Goal: Leave review/rating: Leave review/rating

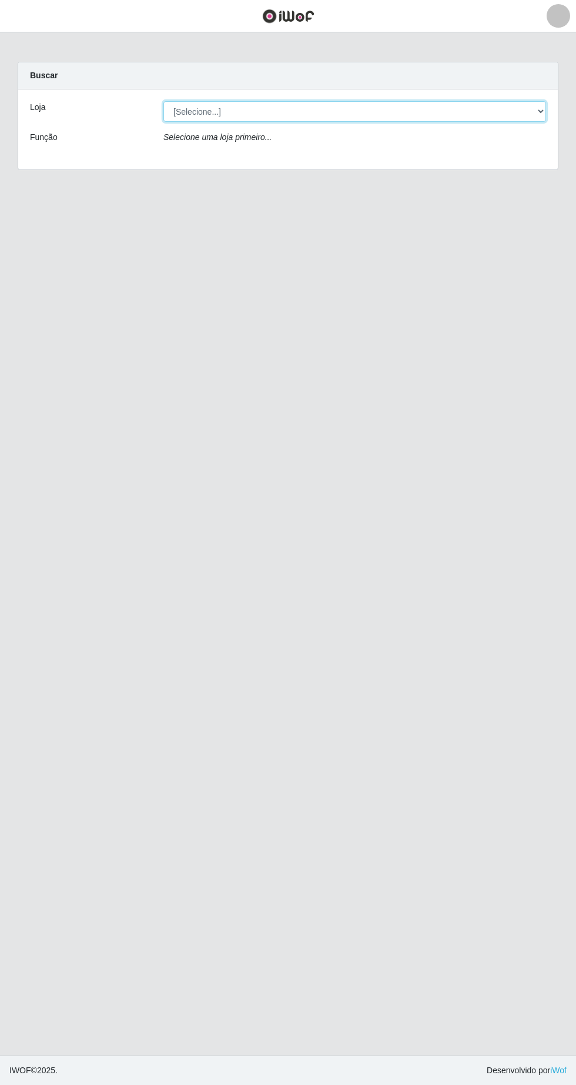
click at [198, 108] on select "[Selecione...] Extrabom - Loja 05 [GEOGRAPHIC_DATA]" at bounding box center [355, 111] width 383 height 21
select select "494"
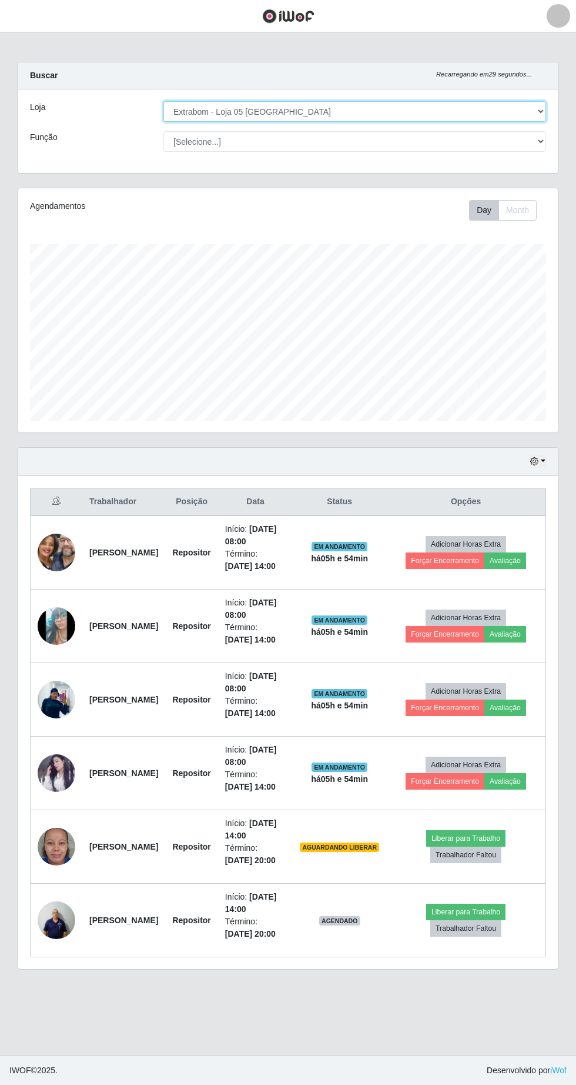
scroll to position [244, 540]
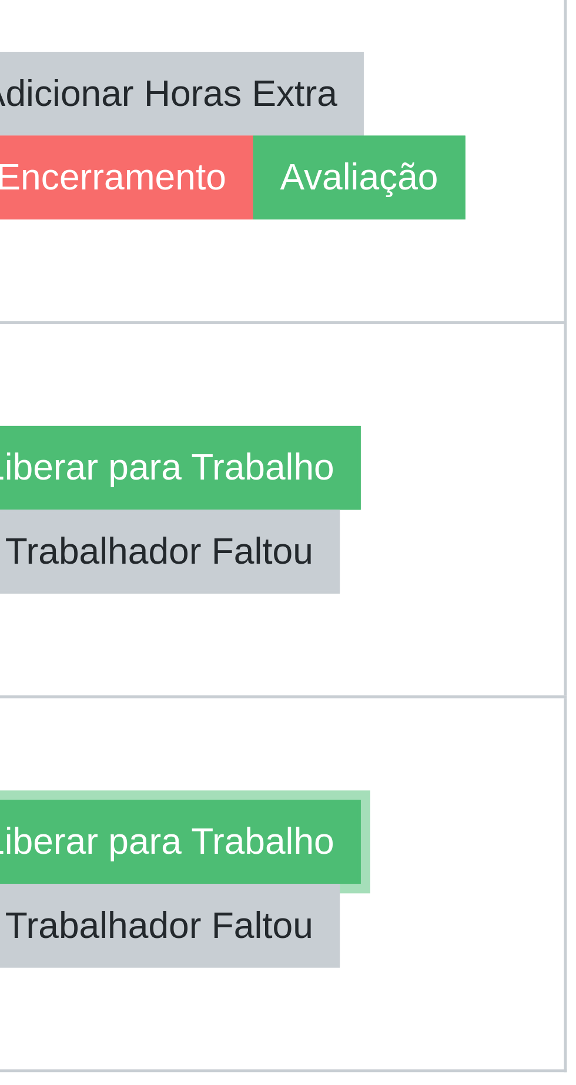
click at [503, 910] on button "Liberar para Trabalho" at bounding box center [465, 911] width 79 height 16
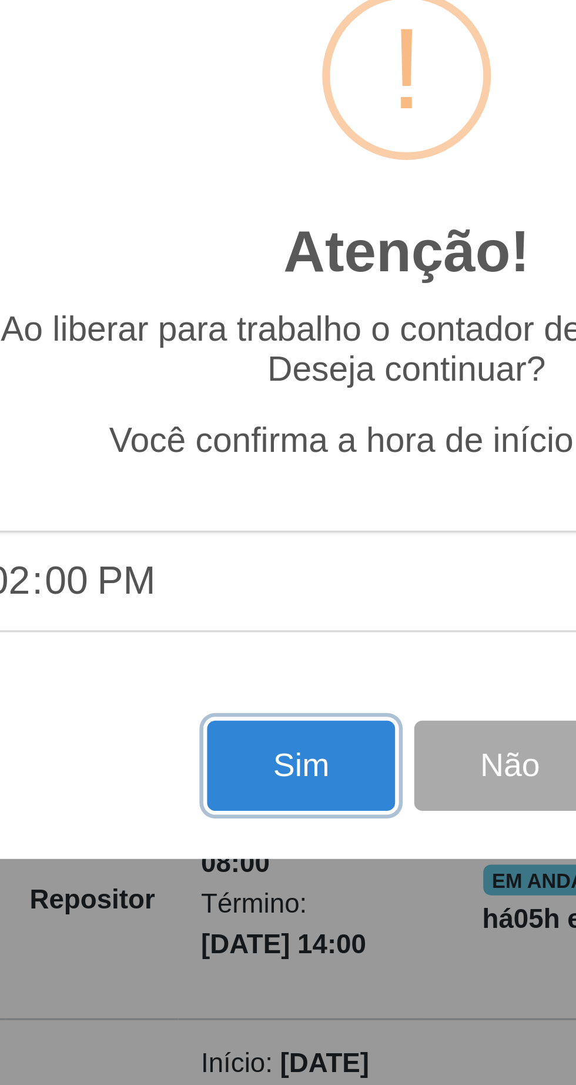
click at [252, 672] on button "Sim" at bounding box center [255, 659] width 57 height 28
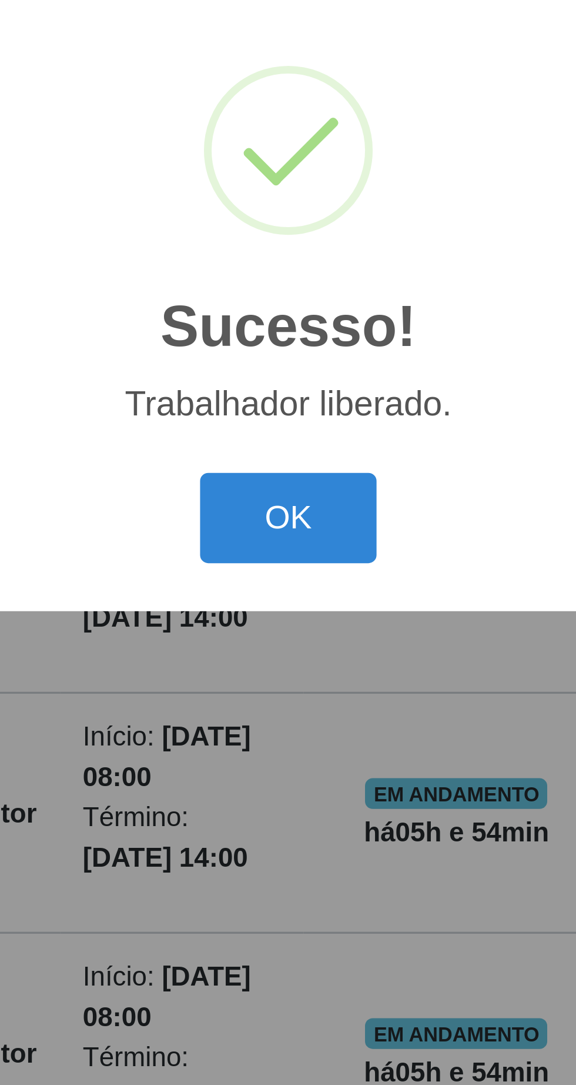
click at [289, 623] on button "OK" at bounding box center [288, 609] width 55 height 28
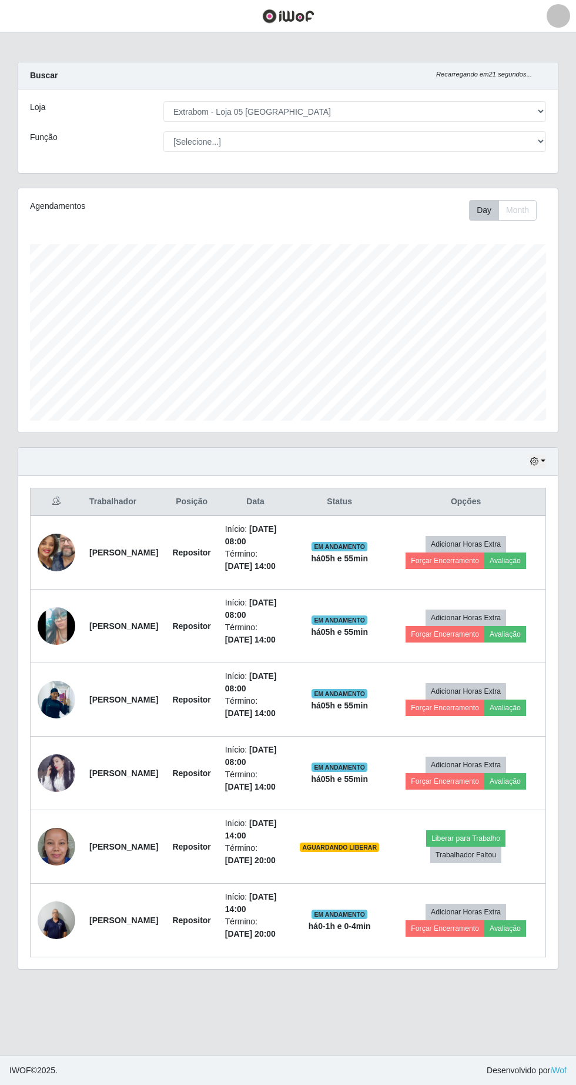
scroll to position [10, 0]
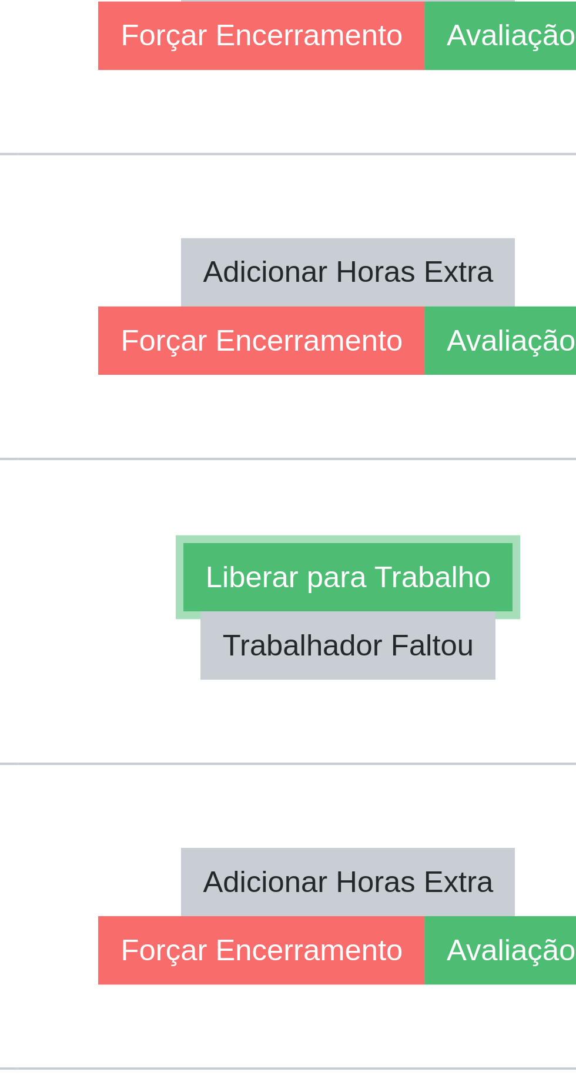
click at [493, 830] on button "Liberar para Trabalho" at bounding box center [465, 838] width 79 height 16
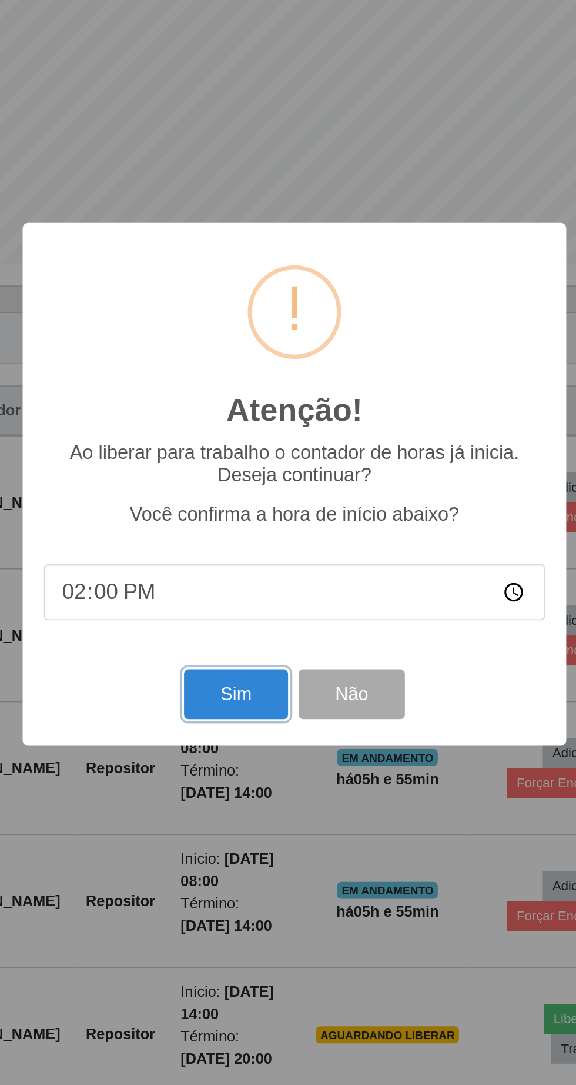
click at [243, 660] on button "Sim" at bounding box center [255, 659] width 57 height 28
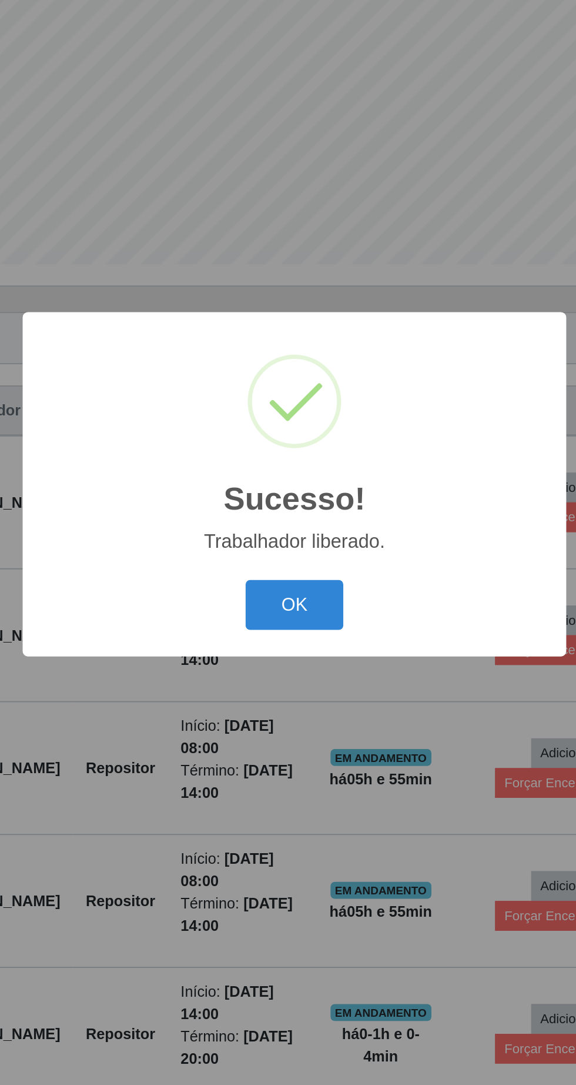
click at [286, 614] on button "OK" at bounding box center [288, 609] width 55 height 28
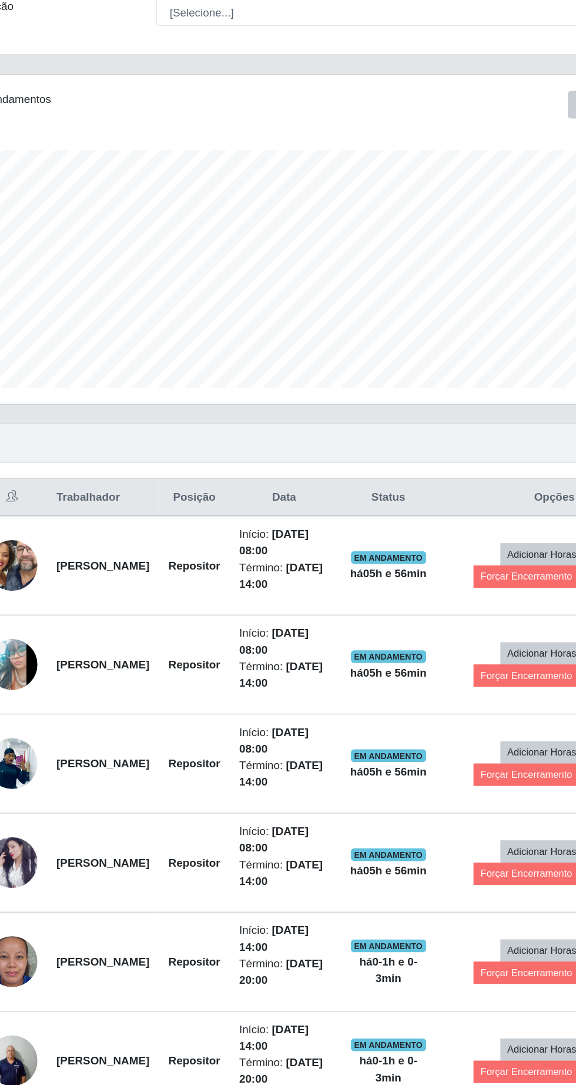
scroll to position [0, 0]
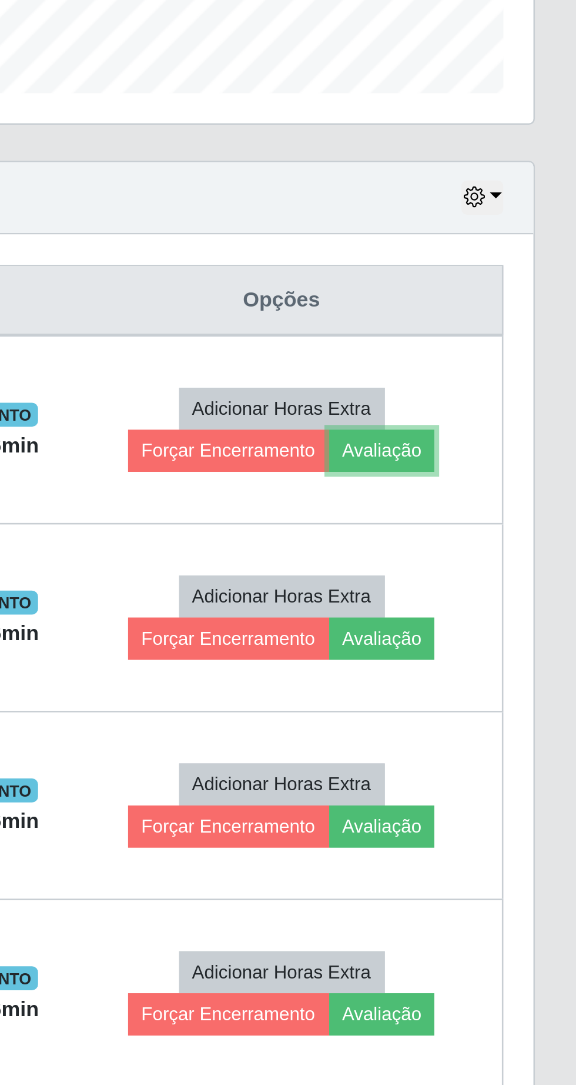
click at [520, 562] on button "Avaliação" at bounding box center [499, 560] width 42 height 16
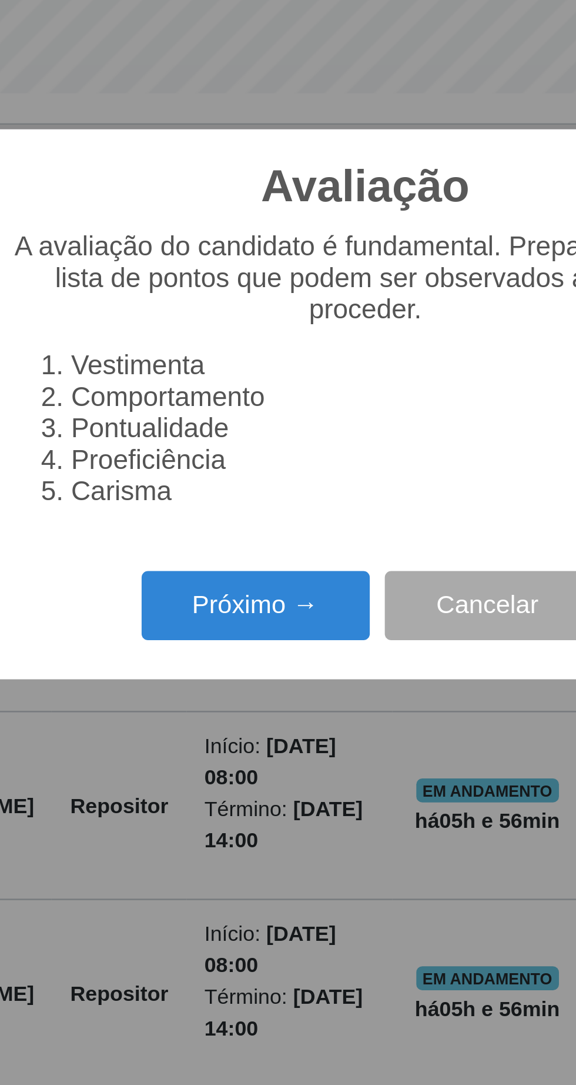
click at [242, 635] on button "Próximo →" at bounding box center [245, 622] width 89 height 28
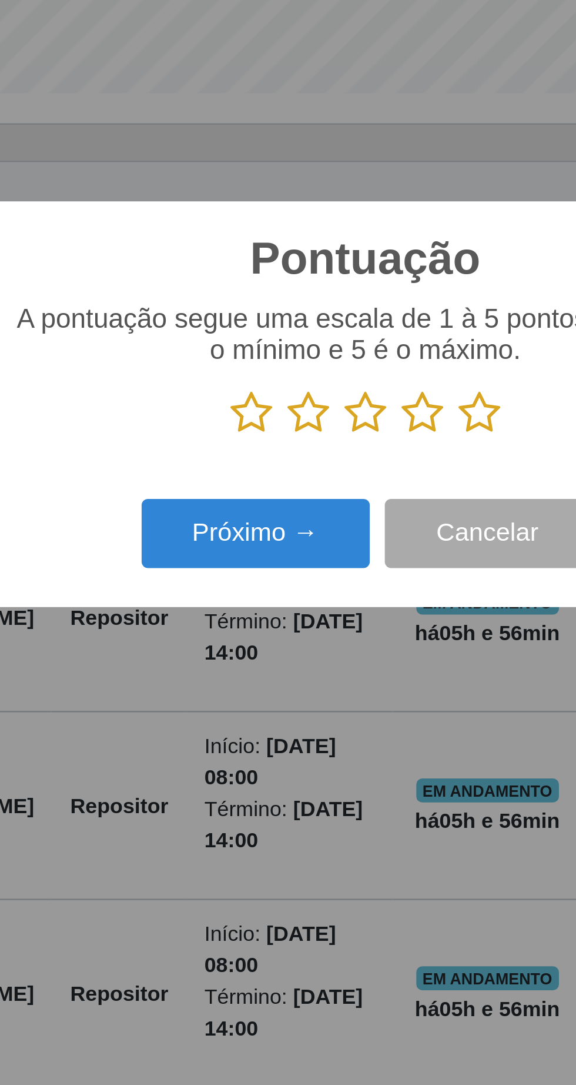
click at [337, 555] on icon at bounding box center [333, 546] width 16 height 18
click at [325, 555] on input "radio" at bounding box center [325, 555] width 0 height 0
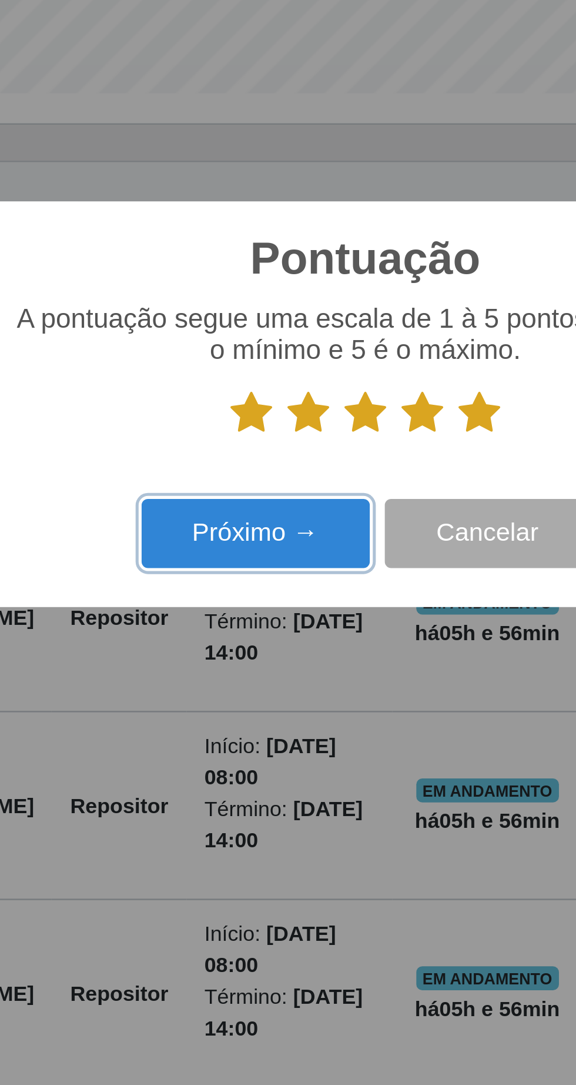
click at [261, 607] on button "Próximo →" at bounding box center [245, 593] width 89 height 28
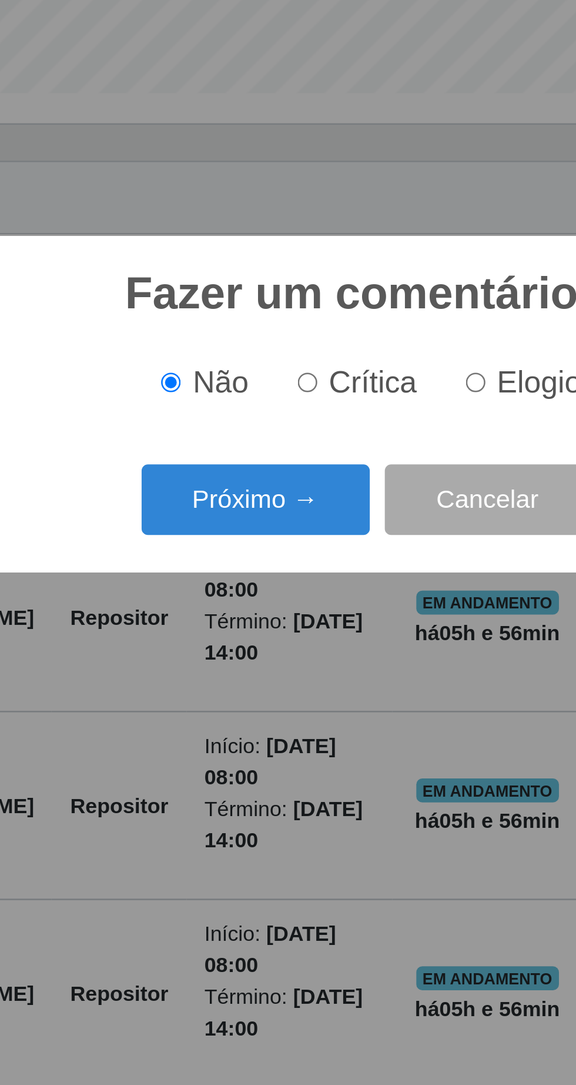
click at [331, 538] on input "Elogio" at bounding box center [332, 534] width 8 height 8
radio input "true"
click at [249, 593] on button "Próximo →" at bounding box center [245, 580] width 89 height 28
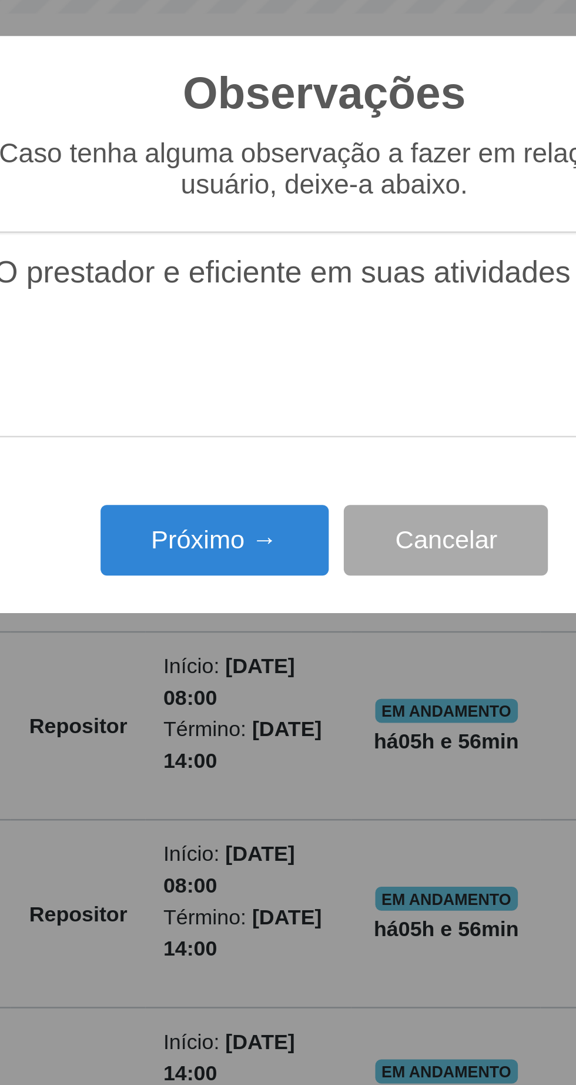
type textarea "O prestador e eficiente em suas atividades"
click at [247, 631] on button "Próximo →" at bounding box center [245, 627] width 89 height 28
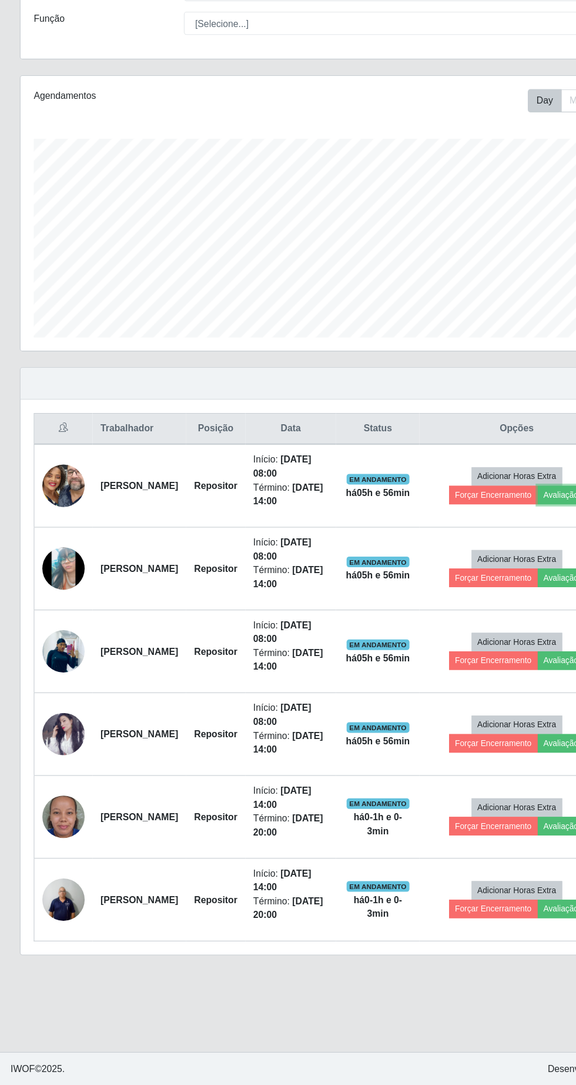
scroll to position [22, 0]
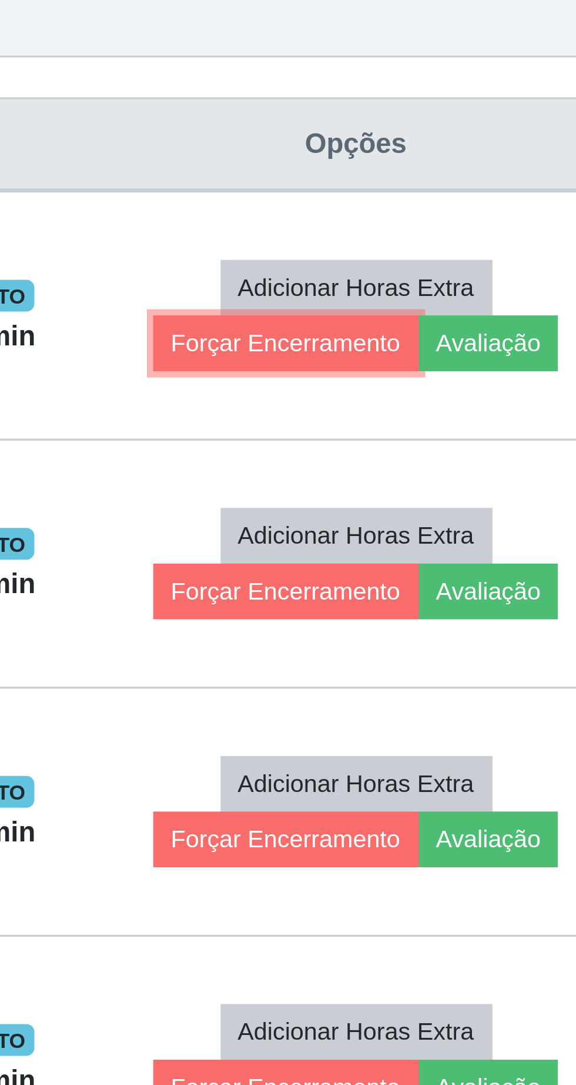
click at [458, 552] on button "Forçar Encerramento" at bounding box center [438, 560] width 79 height 16
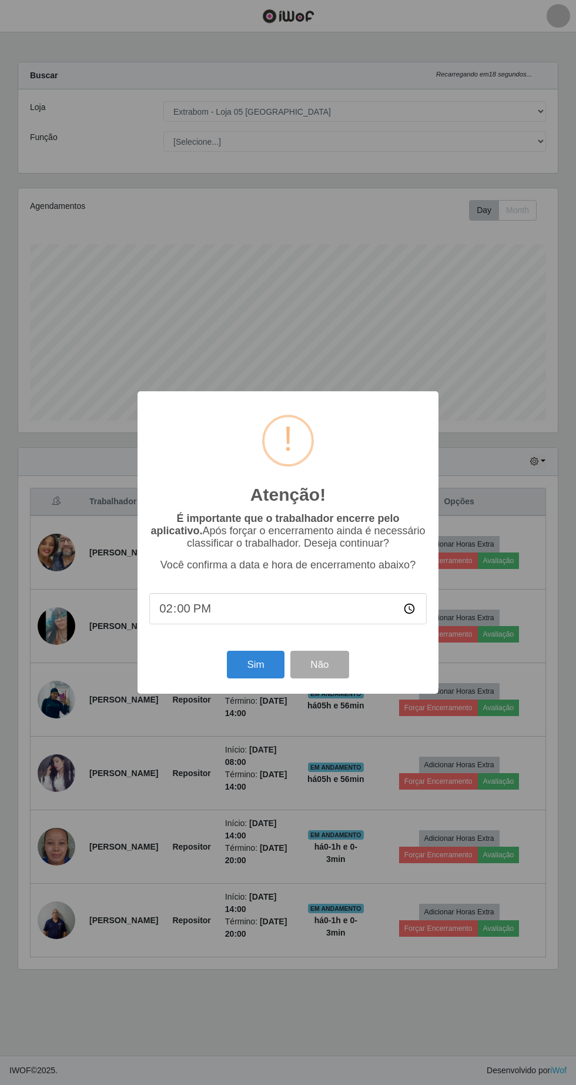
scroll to position [23, 0]
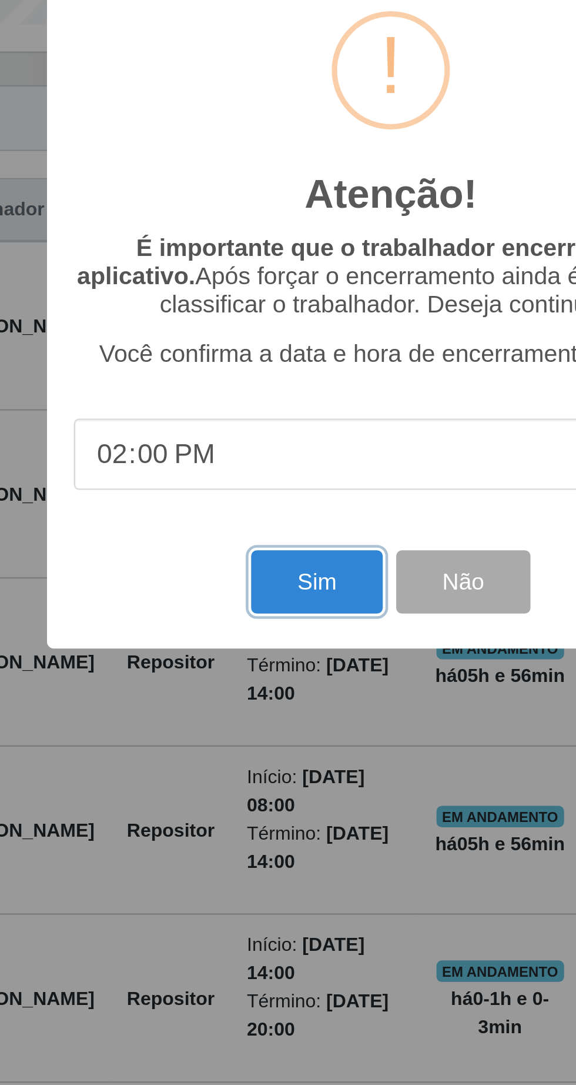
click at [256, 662] on button "Sim" at bounding box center [255, 664] width 57 height 28
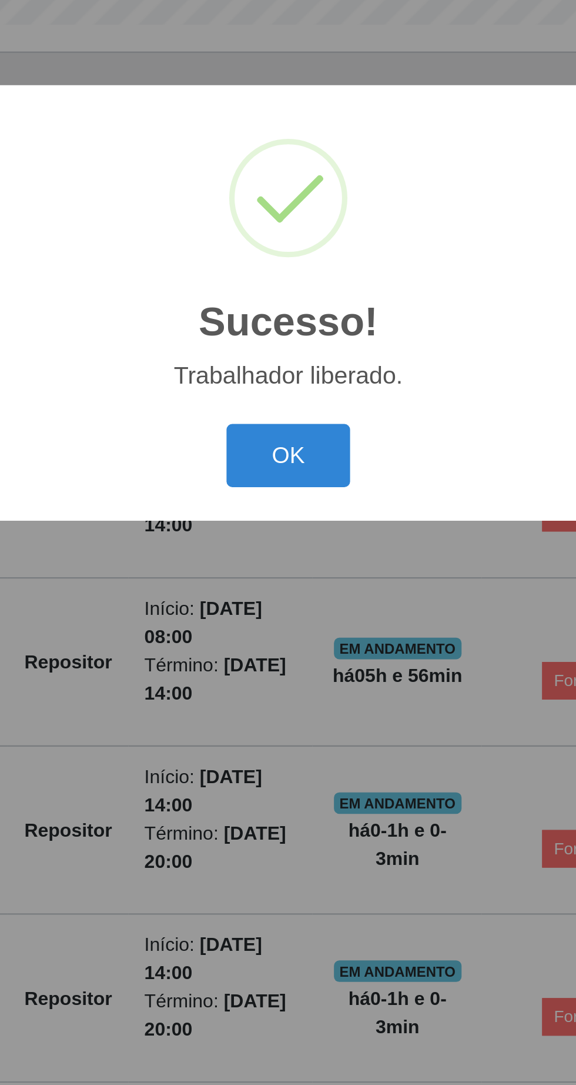
click at [298, 609] on button "OK" at bounding box center [288, 609] width 55 height 28
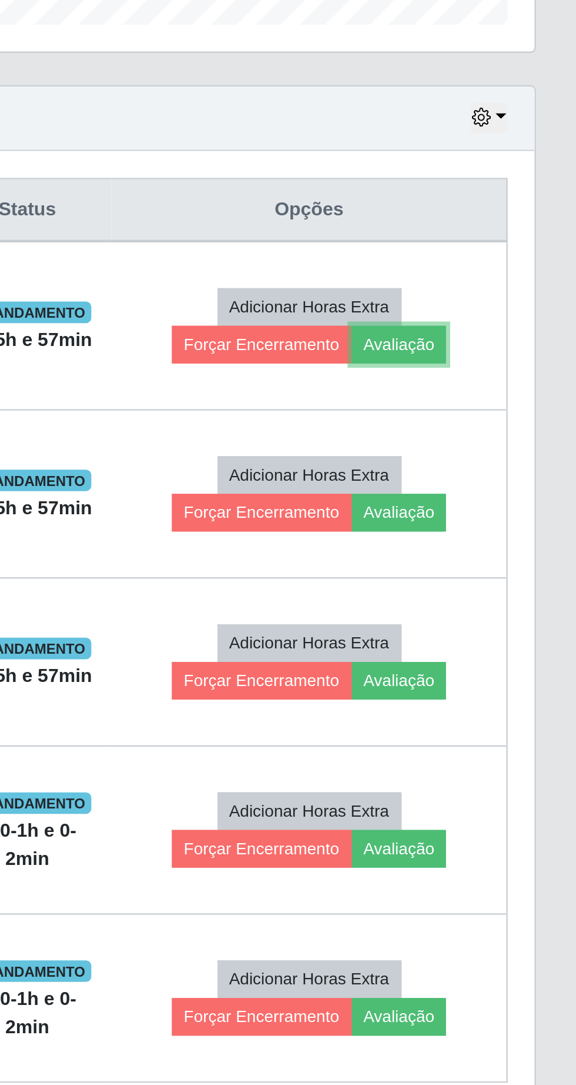
click at [520, 552] on button "Avaliação" at bounding box center [499, 560] width 42 height 16
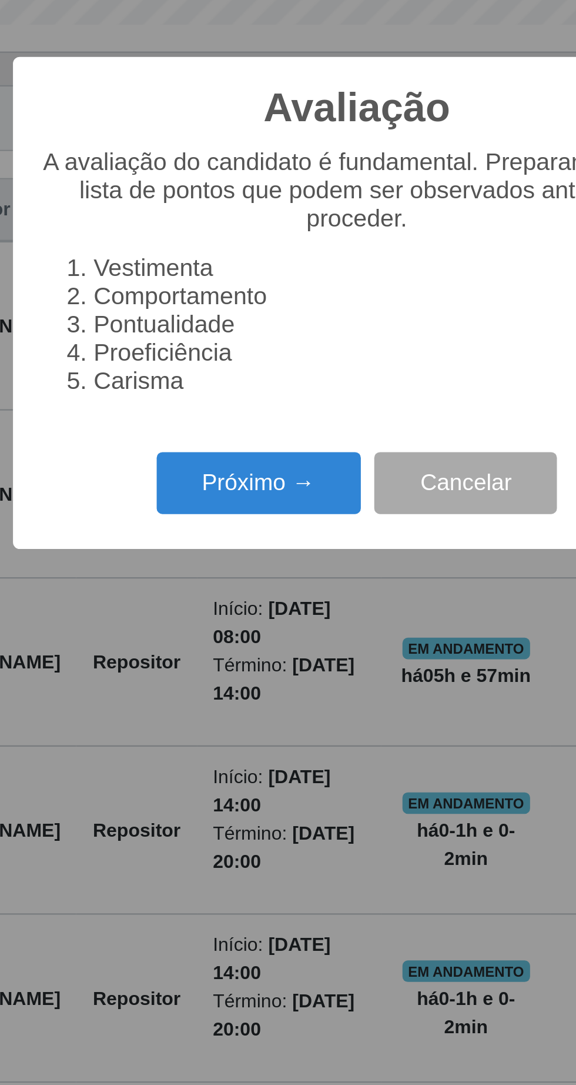
click at [248, 624] on button "Próximo →" at bounding box center [245, 622] width 89 height 28
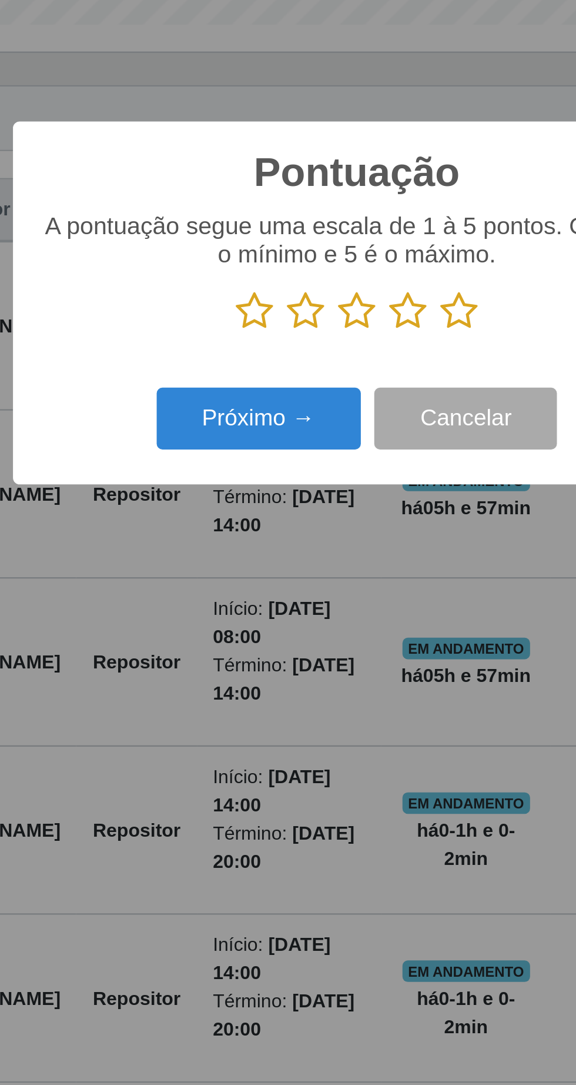
click at [339, 548] on icon at bounding box center [333, 546] width 16 height 18
click at [325, 555] on input "radio" at bounding box center [325, 555] width 0 height 0
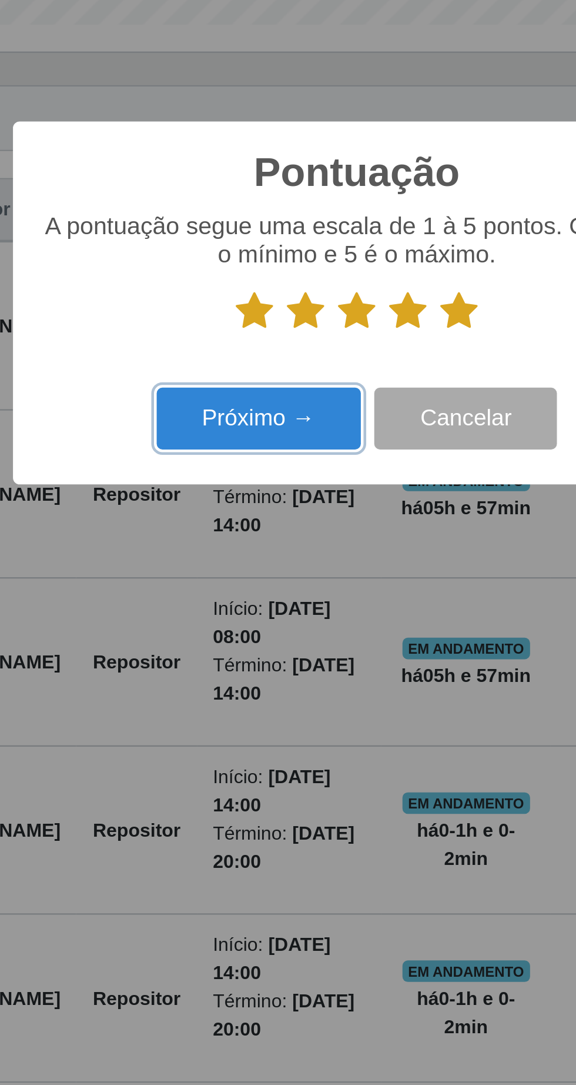
click at [265, 596] on button "Próximo →" at bounding box center [245, 593] width 89 height 28
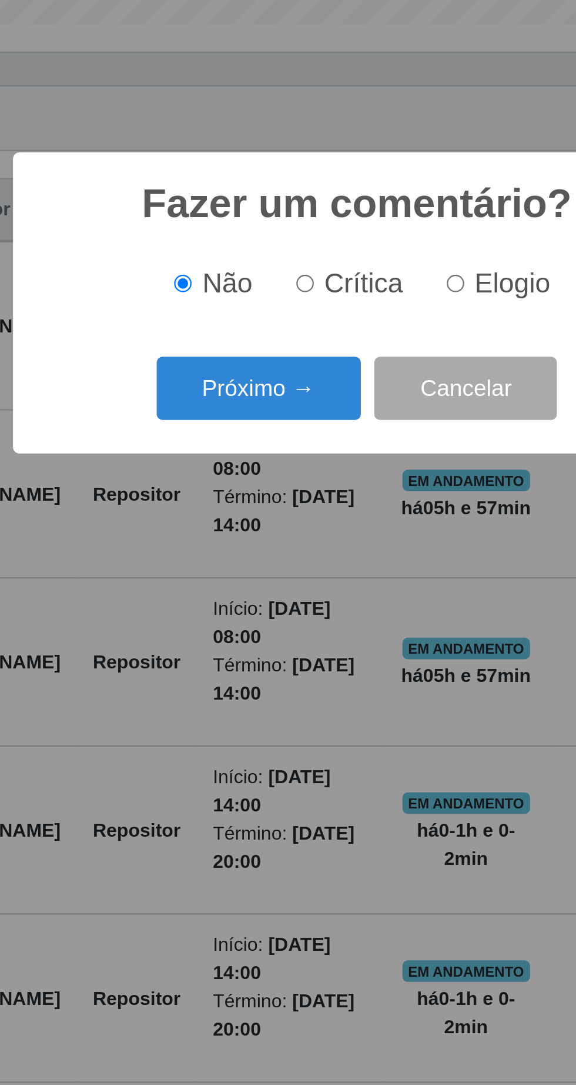
click at [347, 536] on span "Elogio" at bounding box center [356, 533] width 33 height 13
click at [335, 536] on input "Elogio" at bounding box center [332, 534] width 8 height 8
radio input "true"
click at [272, 579] on button "Próximo →" at bounding box center [245, 580] width 89 height 28
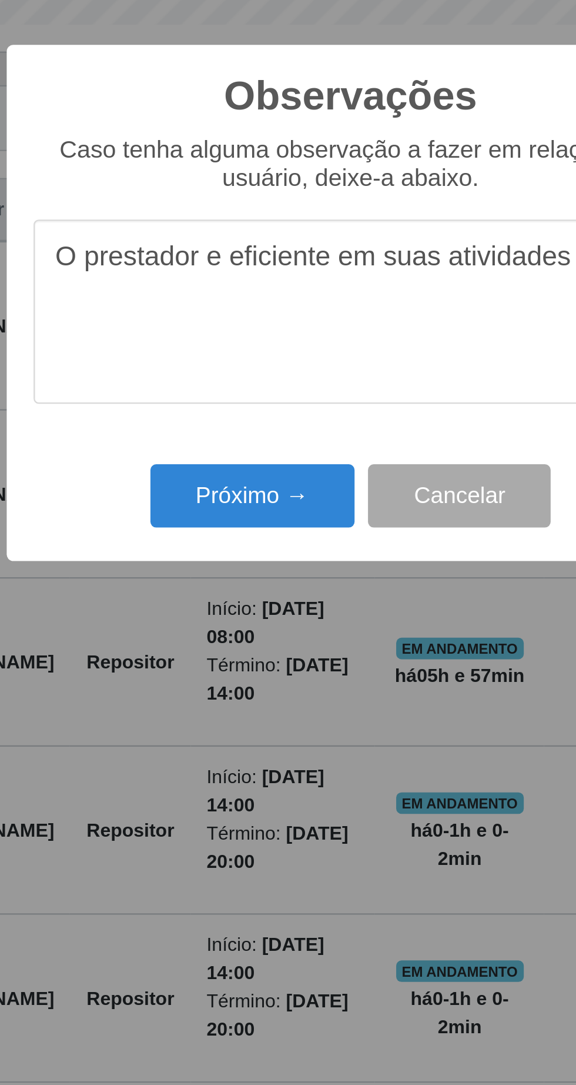
type textarea "O prestador e eficiente em suas atividades"
click at [239, 630] on button "Próximo →" at bounding box center [245, 627] width 89 height 28
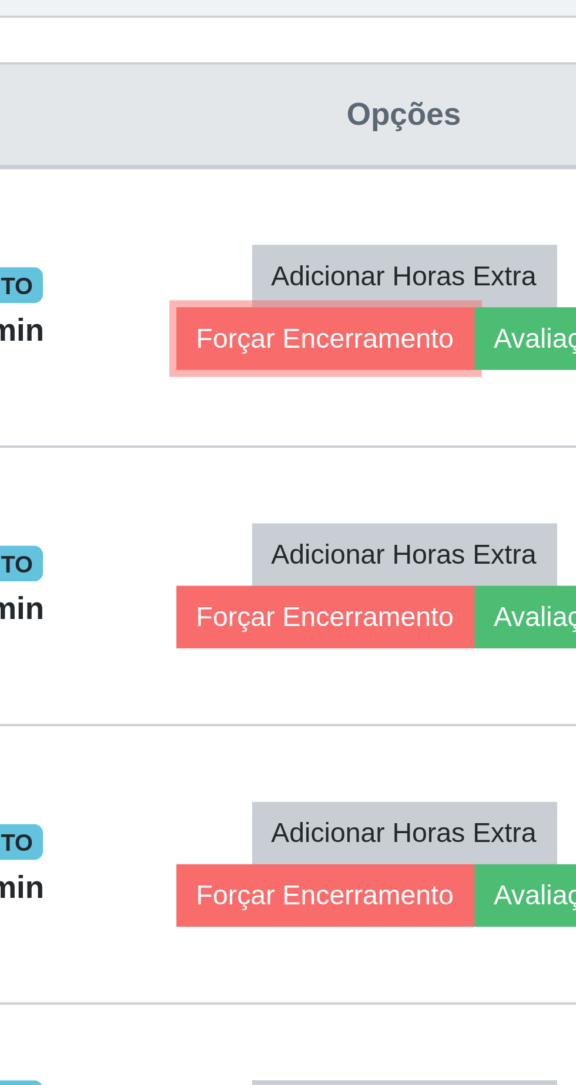
click at [446, 552] on button "Forçar Encerramento" at bounding box center [438, 560] width 79 height 16
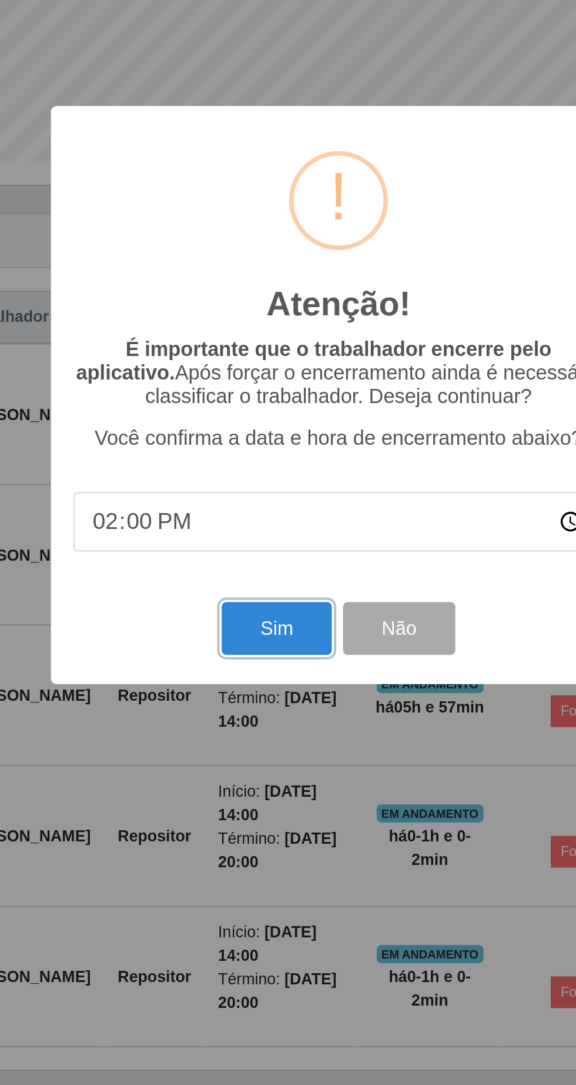
click at [248, 659] on button "Sim" at bounding box center [255, 664] width 57 height 28
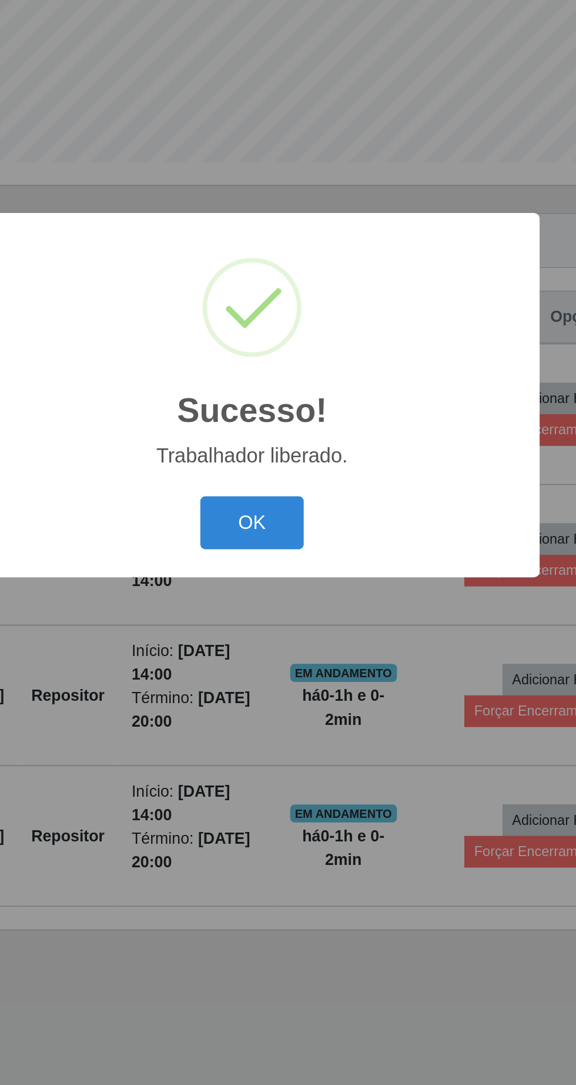
click at [280, 618] on button "OK" at bounding box center [288, 609] width 55 height 28
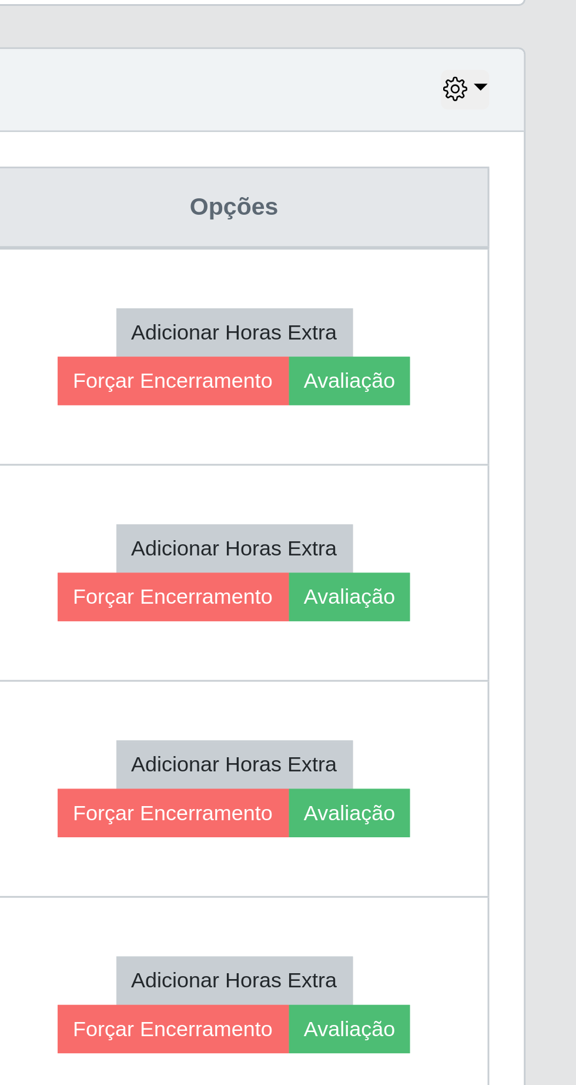
scroll to position [22, 0]
click at [520, 552] on button "Avaliação" at bounding box center [499, 560] width 42 height 16
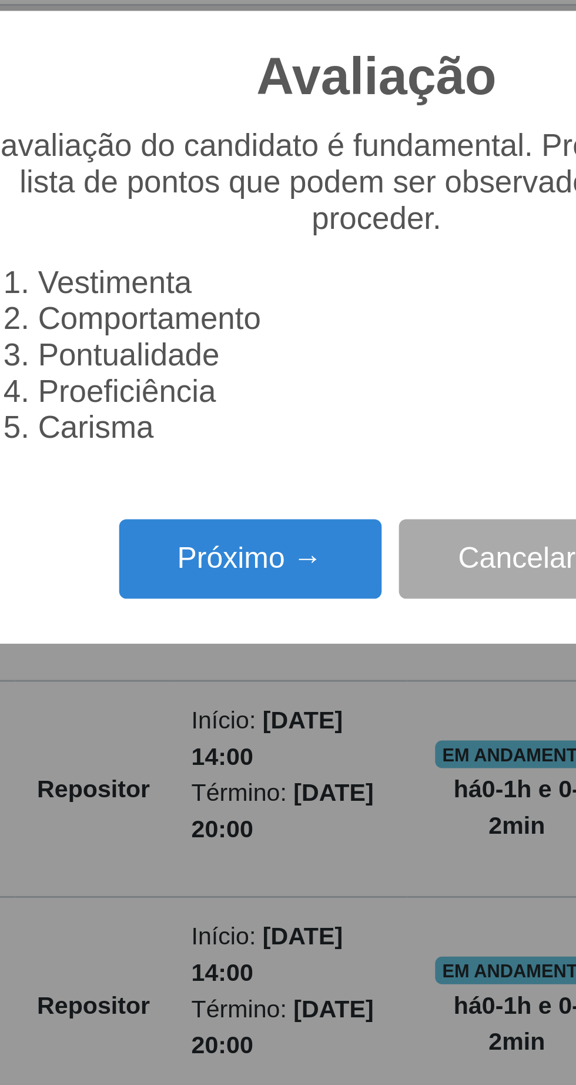
click at [246, 627] on button "Próximo →" at bounding box center [245, 622] width 89 height 28
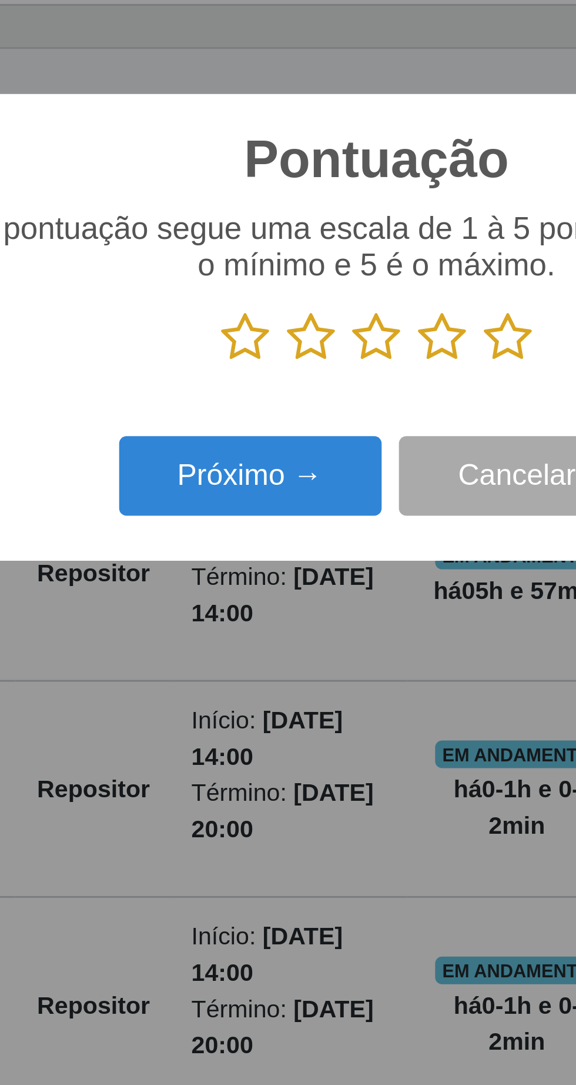
click at [339, 546] on icon at bounding box center [333, 546] width 16 height 18
click at [325, 555] on input "radio" at bounding box center [325, 555] width 0 height 0
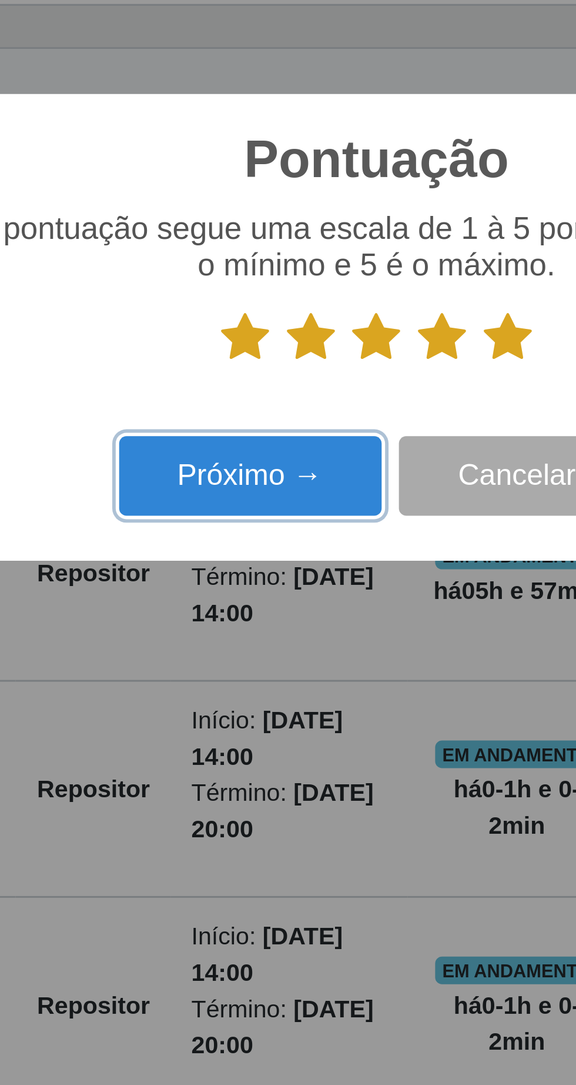
click at [269, 595] on button "Próximo →" at bounding box center [245, 593] width 89 height 28
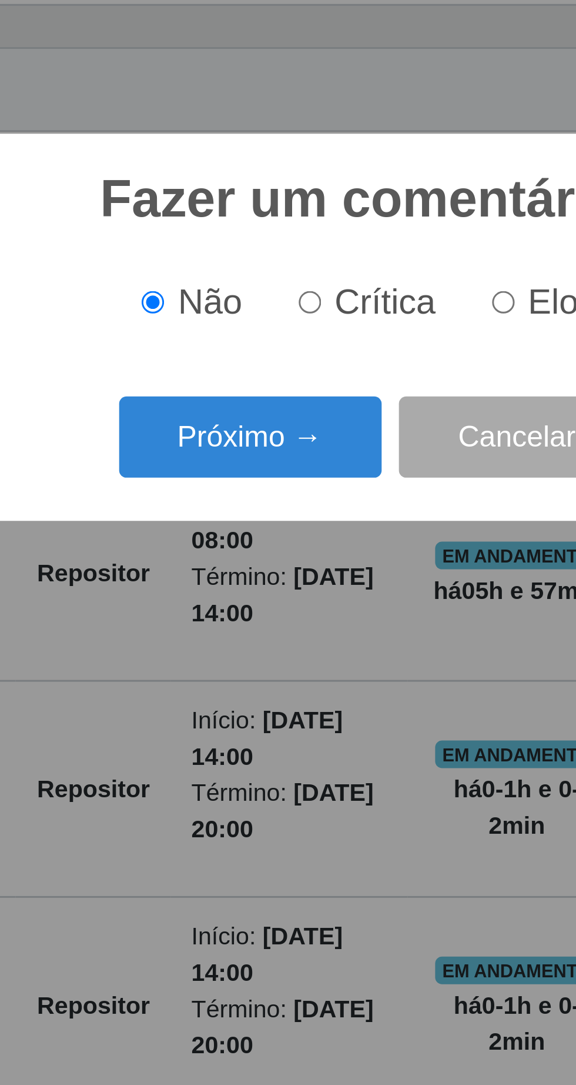
click at [335, 535] on input "Elogio" at bounding box center [332, 534] width 8 height 8
radio input "true"
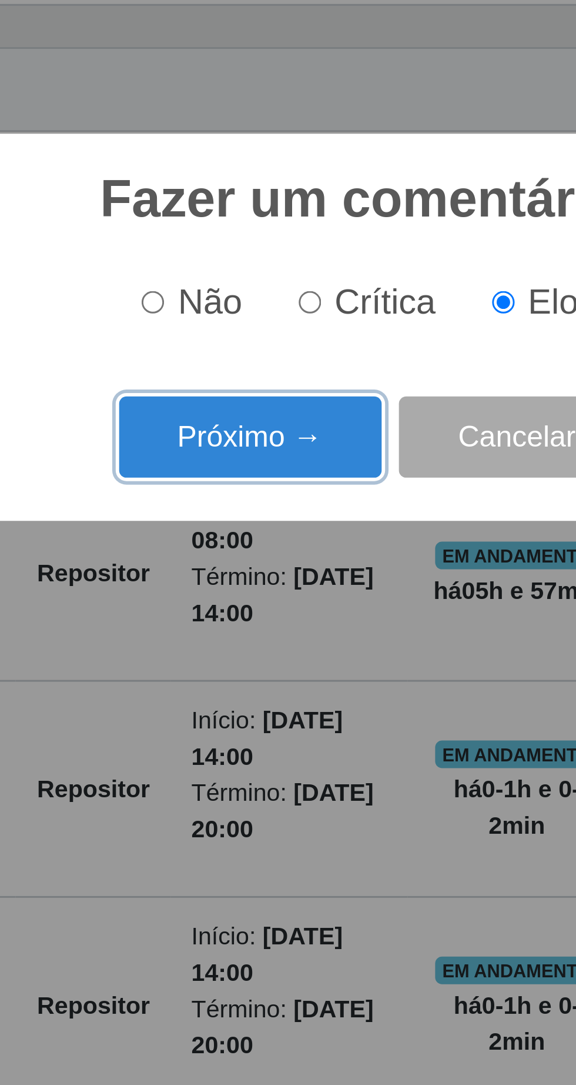
click at [259, 578] on button "Próximo →" at bounding box center [245, 580] width 89 height 28
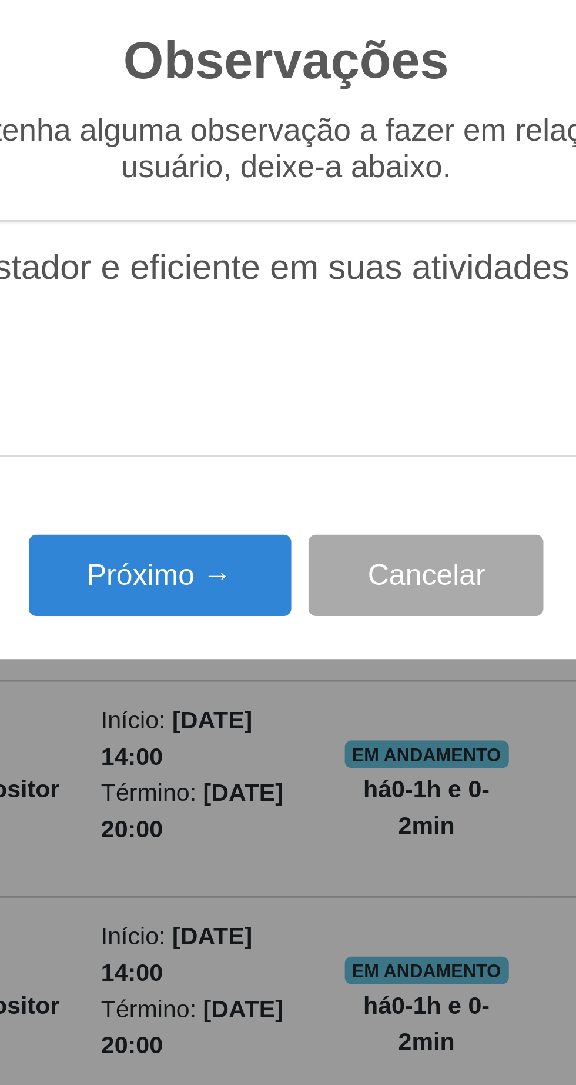
type textarea "O prestador e eficiente em suas atividades"
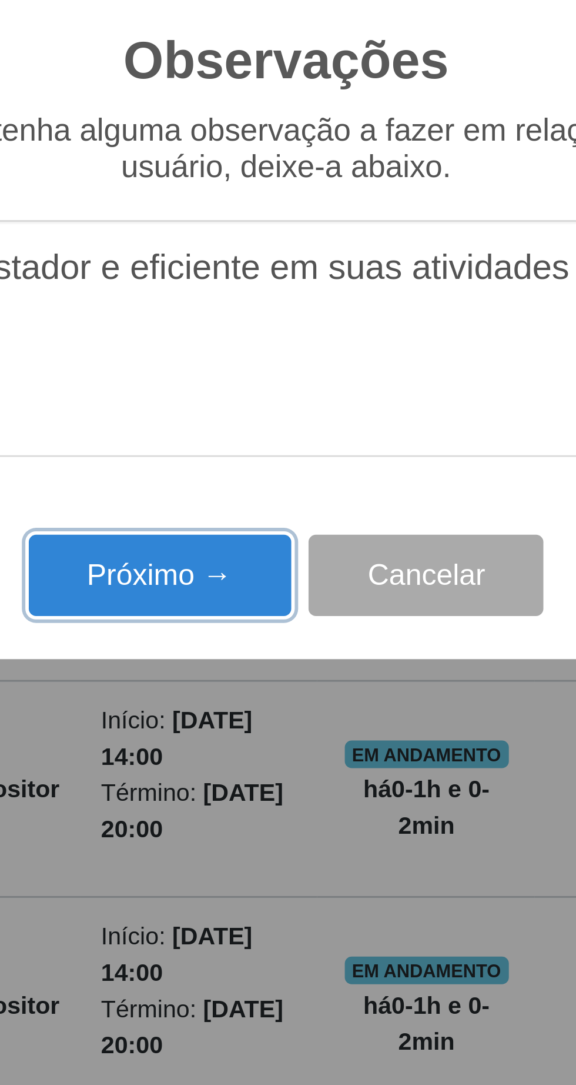
click at [251, 629] on button "Próximo →" at bounding box center [245, 627] width 89 height 28
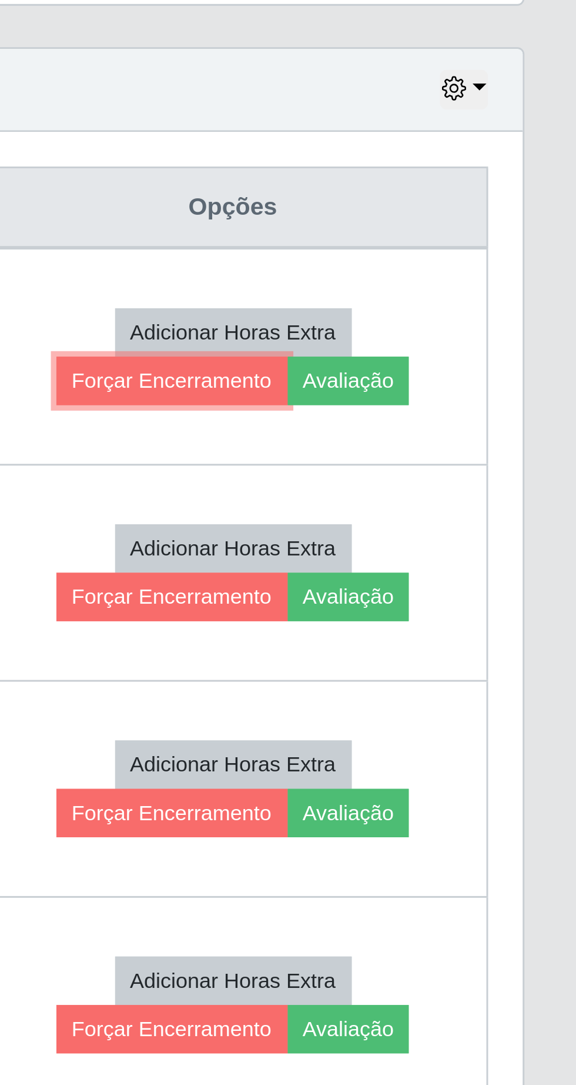
click at [443, 552] on button "Forçar Encerramento" at bounding box center [438, 560] width 79 height 16
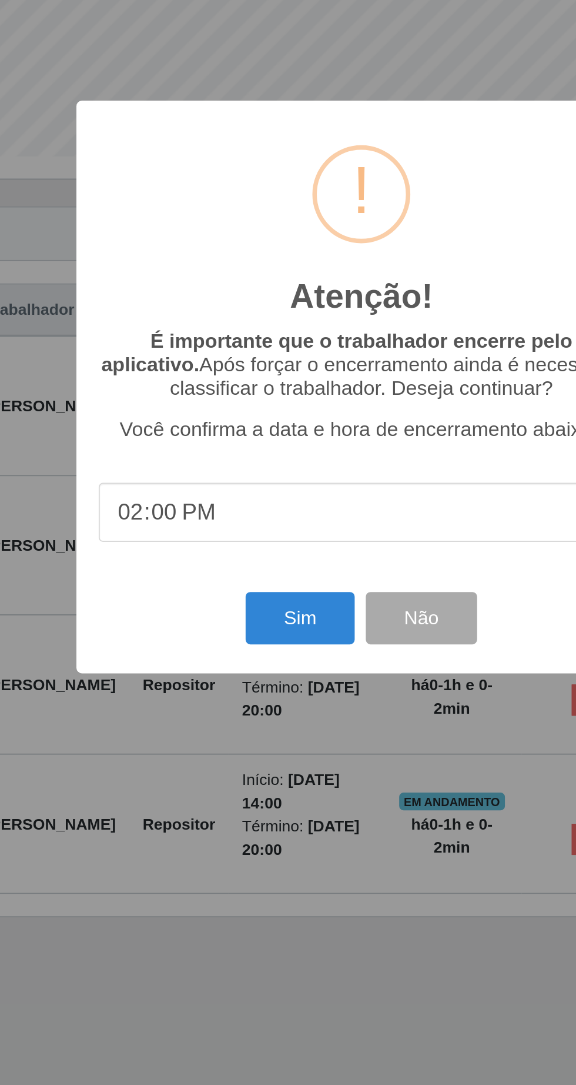
scroll to position [23, 0]
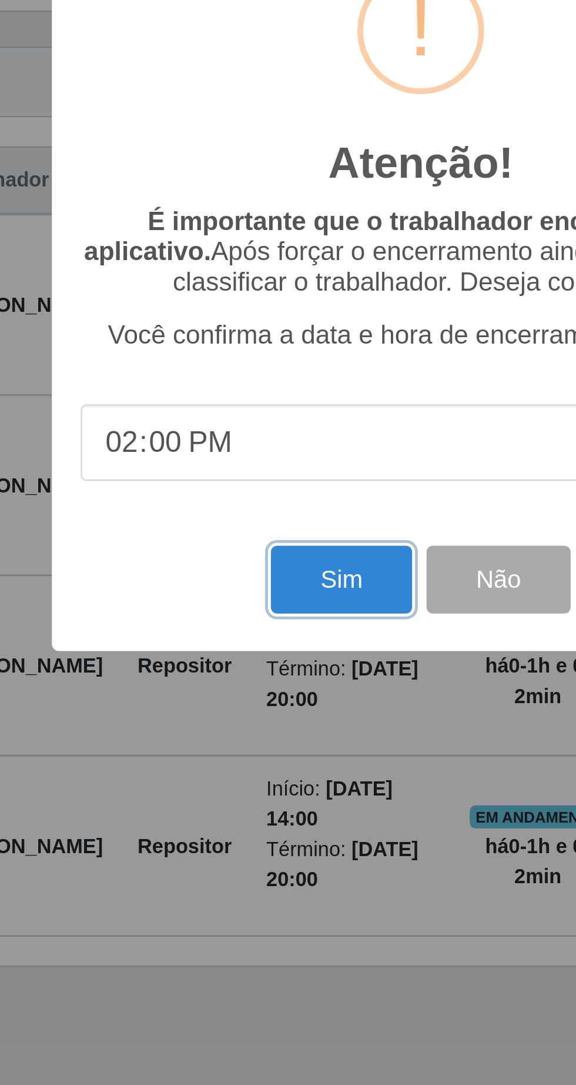
click at [245, 666] on button "Sim" at bounding box center [255, 664] width 57 height 28
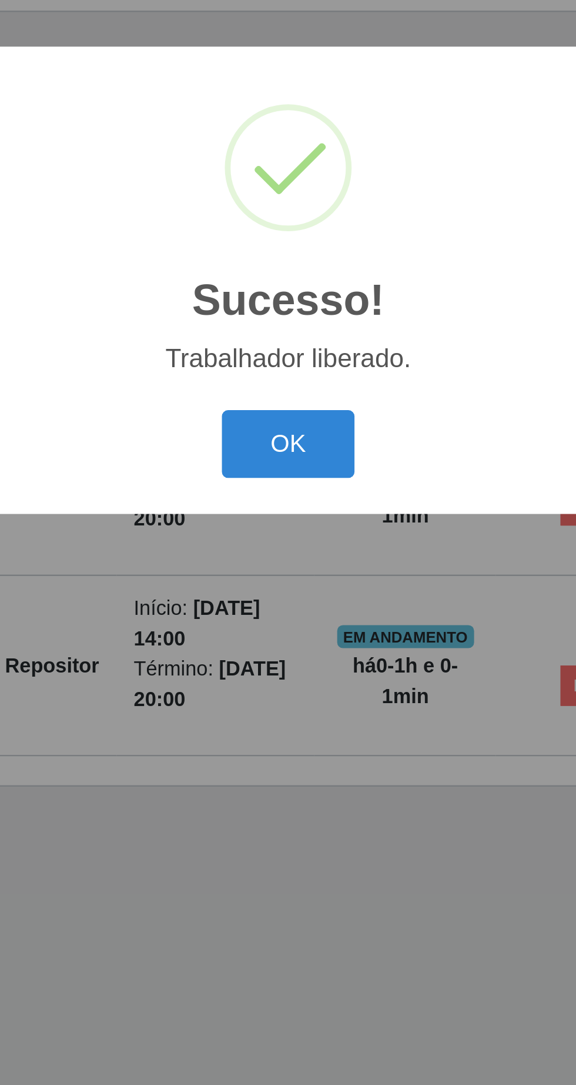
click at [293, 610] on button "OK" at bounding box center [288, 609] width 55 height 28
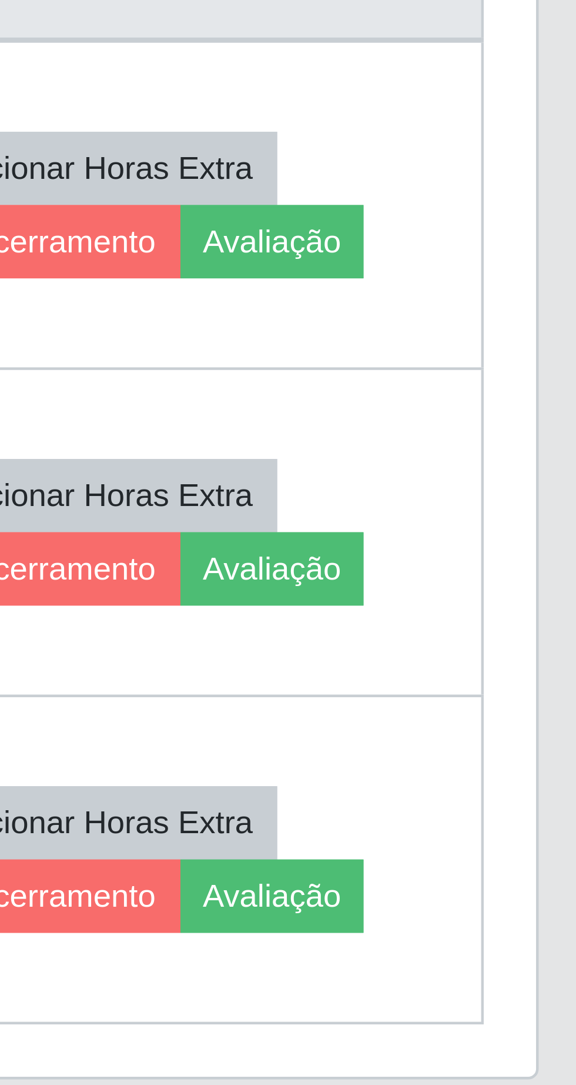
scroll to position [24, 0]
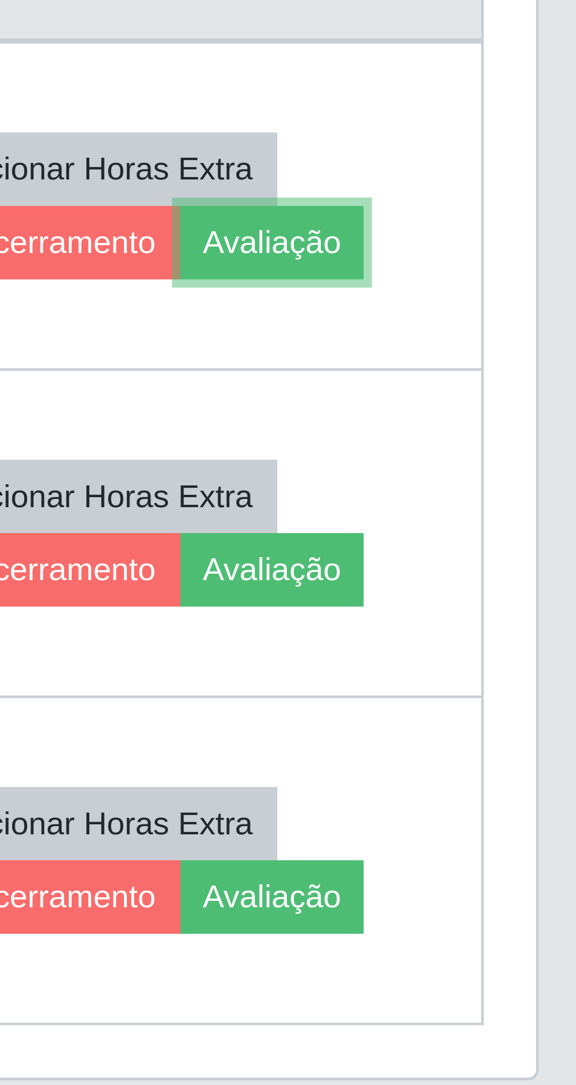
click at [520, 552] on button "Avaliação" at bounding box center [499, 560] width 42 height 16
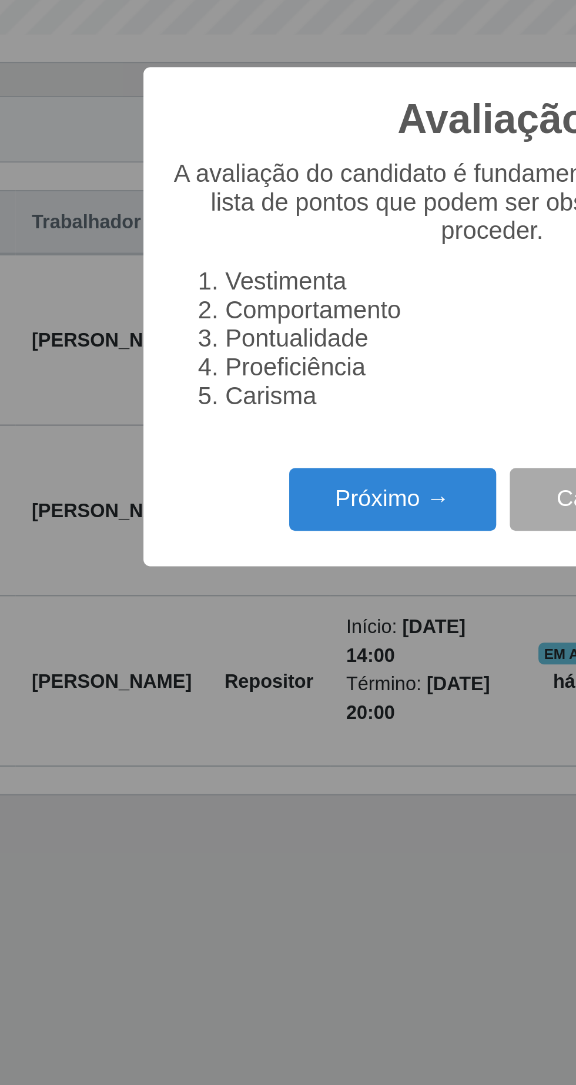
click at [243, 618] on button "Próximo →" at bounding box center [245, 622] width 89 height 28
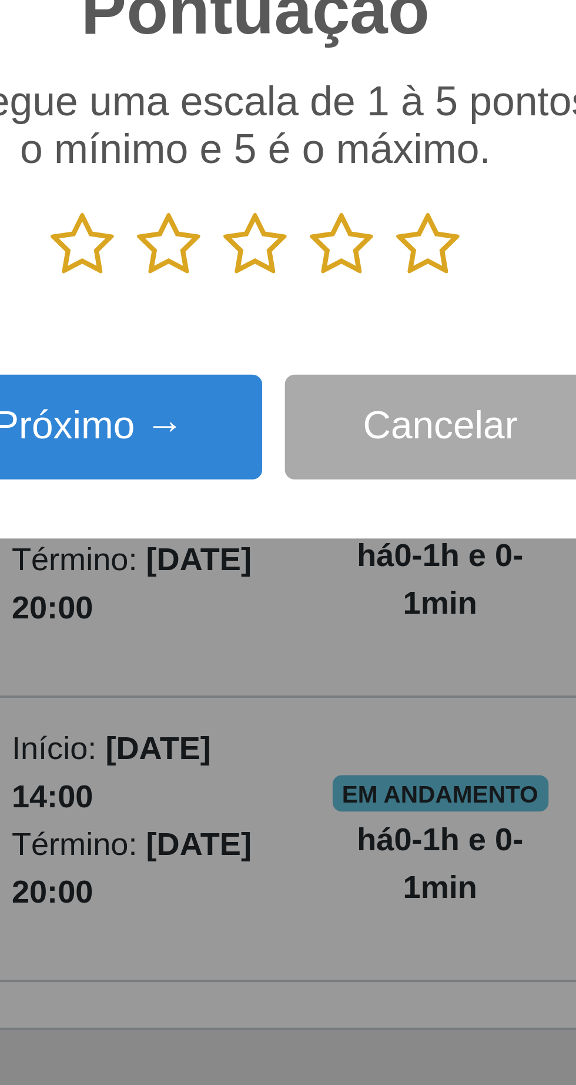
click at [340, 545] on icon at bounding box center [333, 546] width 16 height 18
click at [325, 555] on input "radio" at bounding box center [325, 555] width 0 height 0
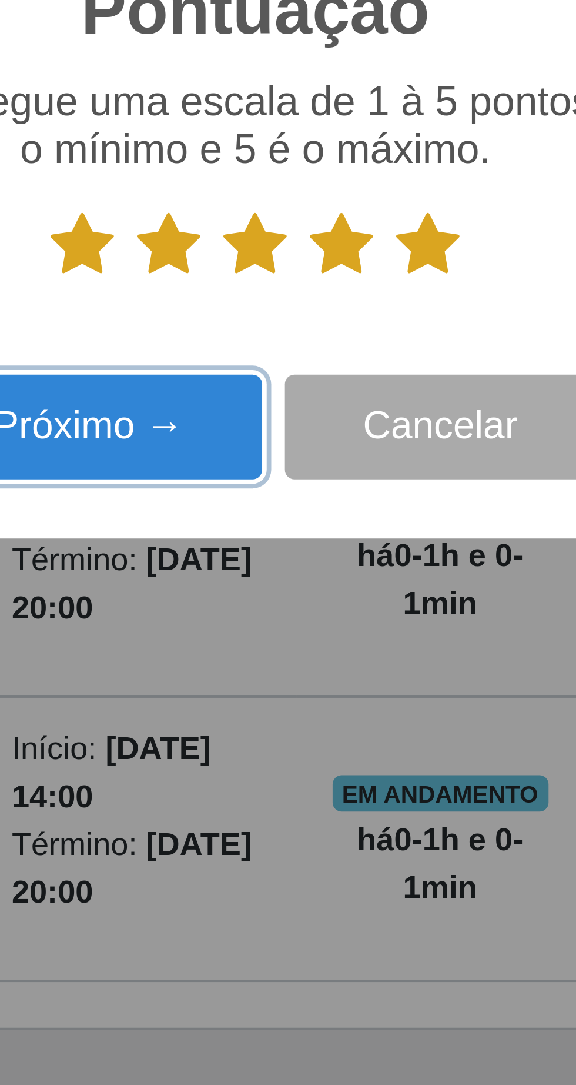
click at [259, 592] on button "Próximo →" at bounding box center [245, 593] width 89 height 28
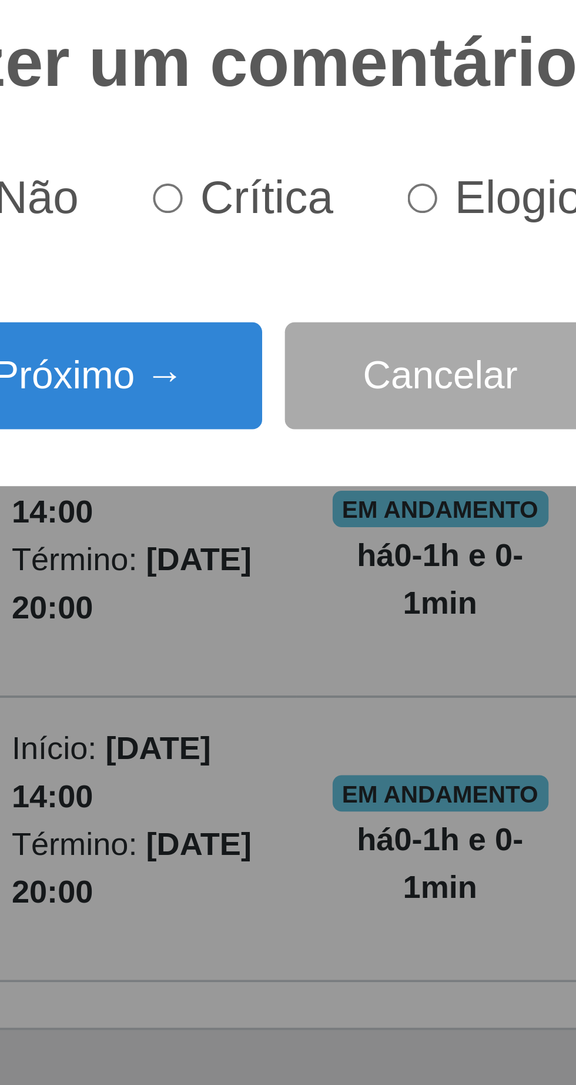
click at [335, 535] on input "Elogio" at bounding box center [332, 534] width 8 height 8
radio input "true"
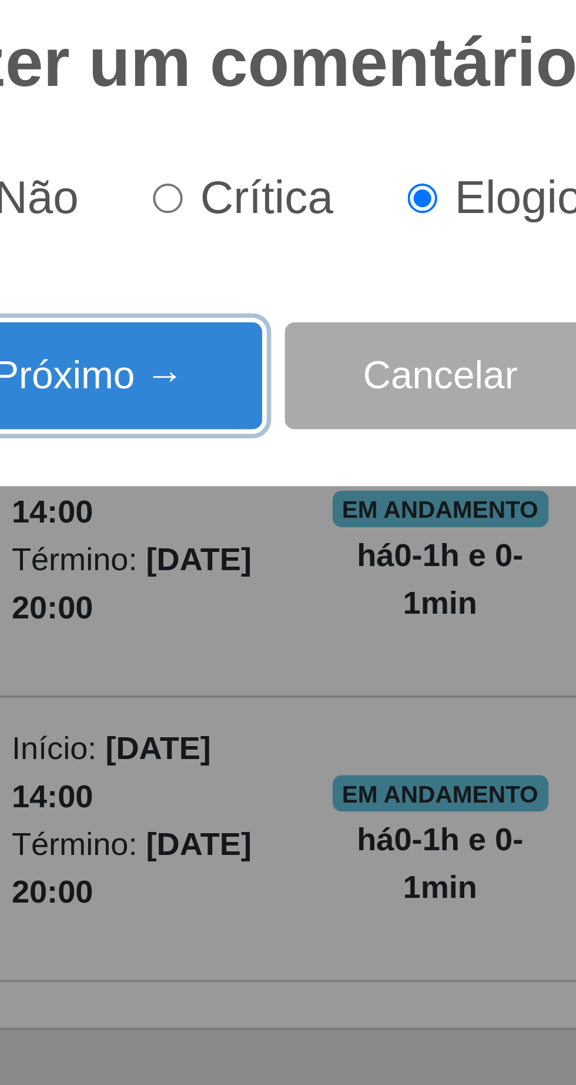
click at [264, 580] on button "Próximo →" at bounding box center [245, 580] width 89 height 28
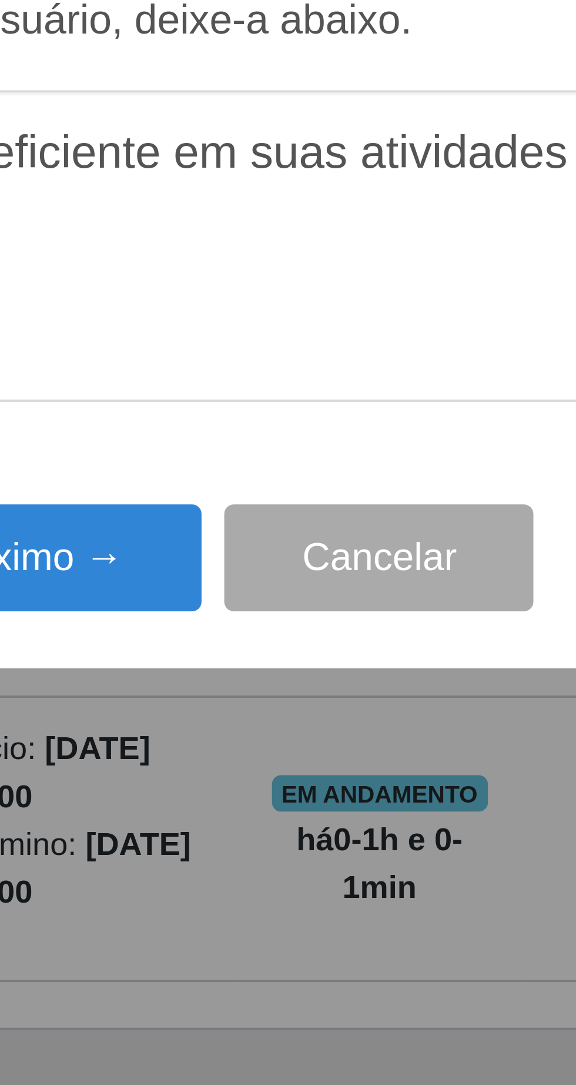
type textarea "O prestador e eficiente em suas atividades"
click at [258, 628] on button "Próximo →" at bounding box center [245, 627] width 89 height 28
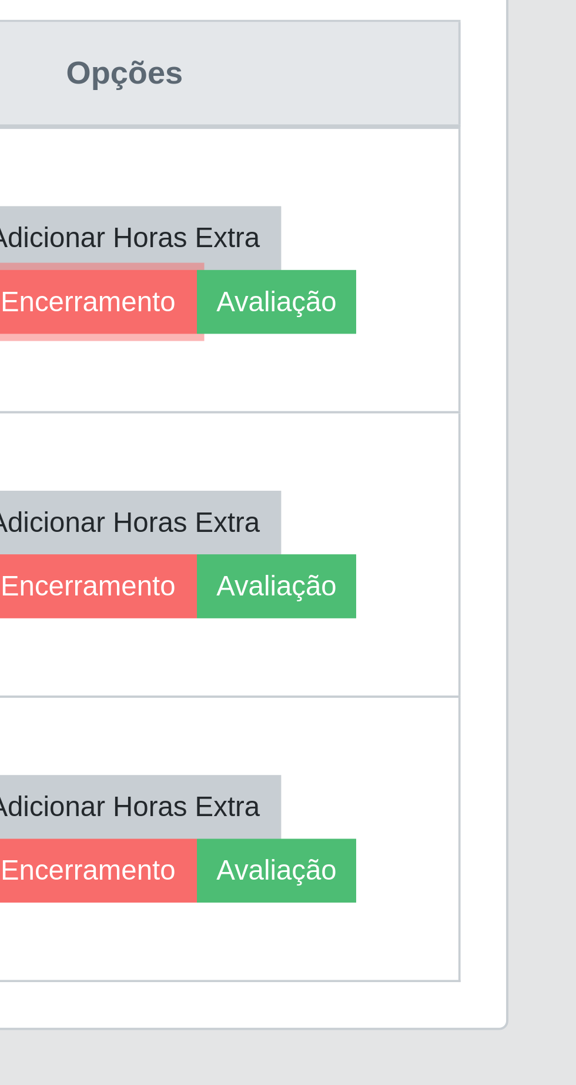
click at [459, 552] on button "Forçar Encerramento" at bounding box center [438, 560] width 79 height 16
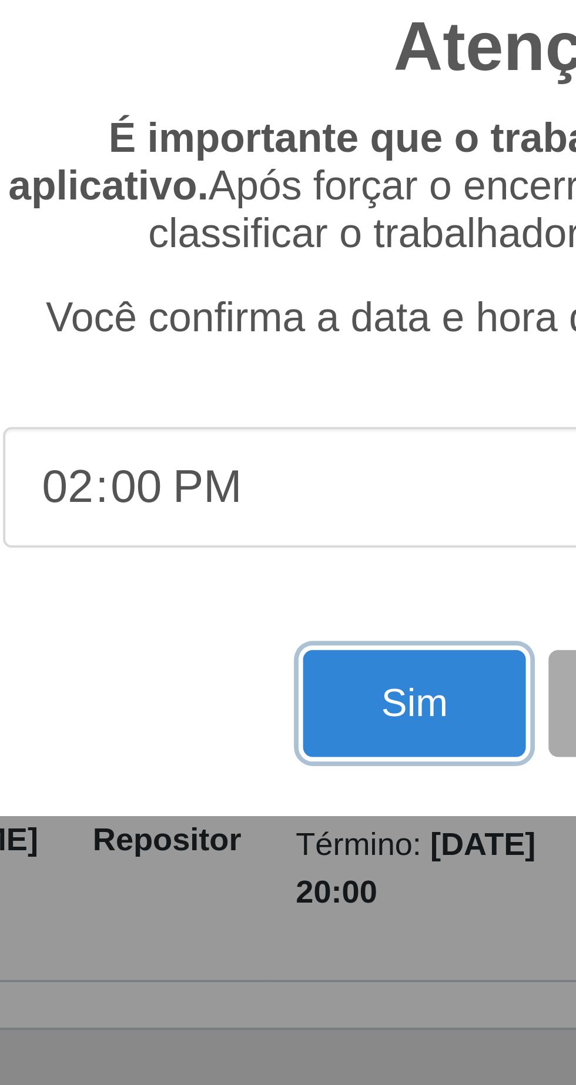
click at [243, 668] on button "Sim" at bounding box center [255, 664] width 57 height 28
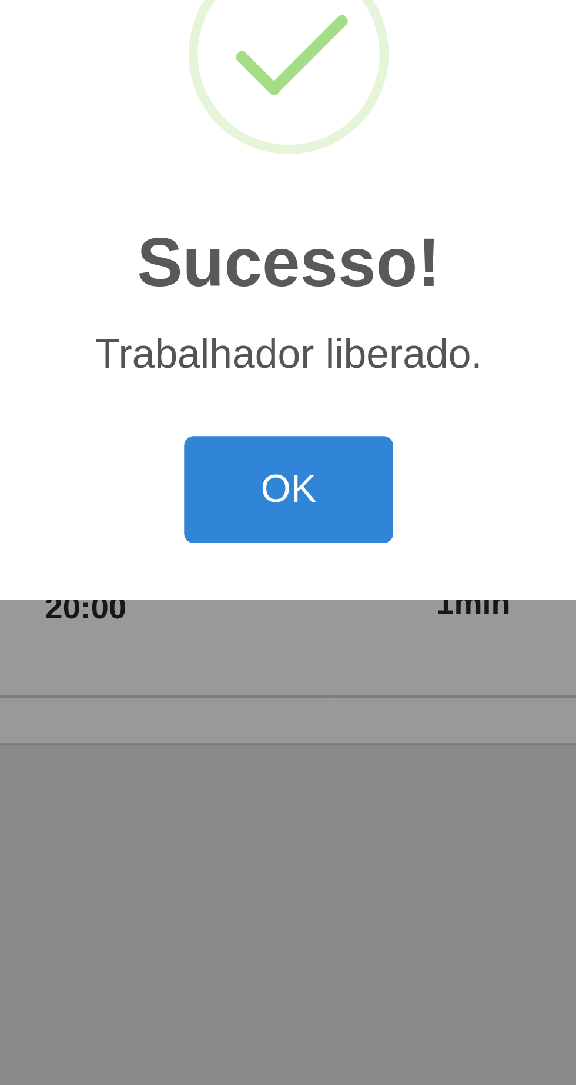
click at [292, 604] on button "OK" at bounding box center [288, 609] width 55 height 28
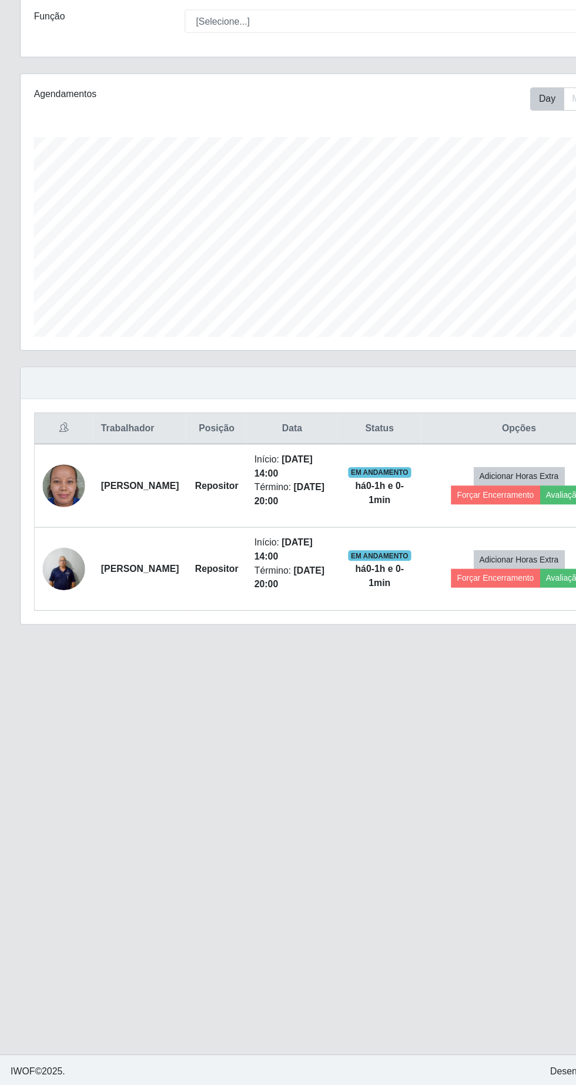
scroll to position [23, 0]
